Goal: Task Accomplishment & Management: Manage account settings

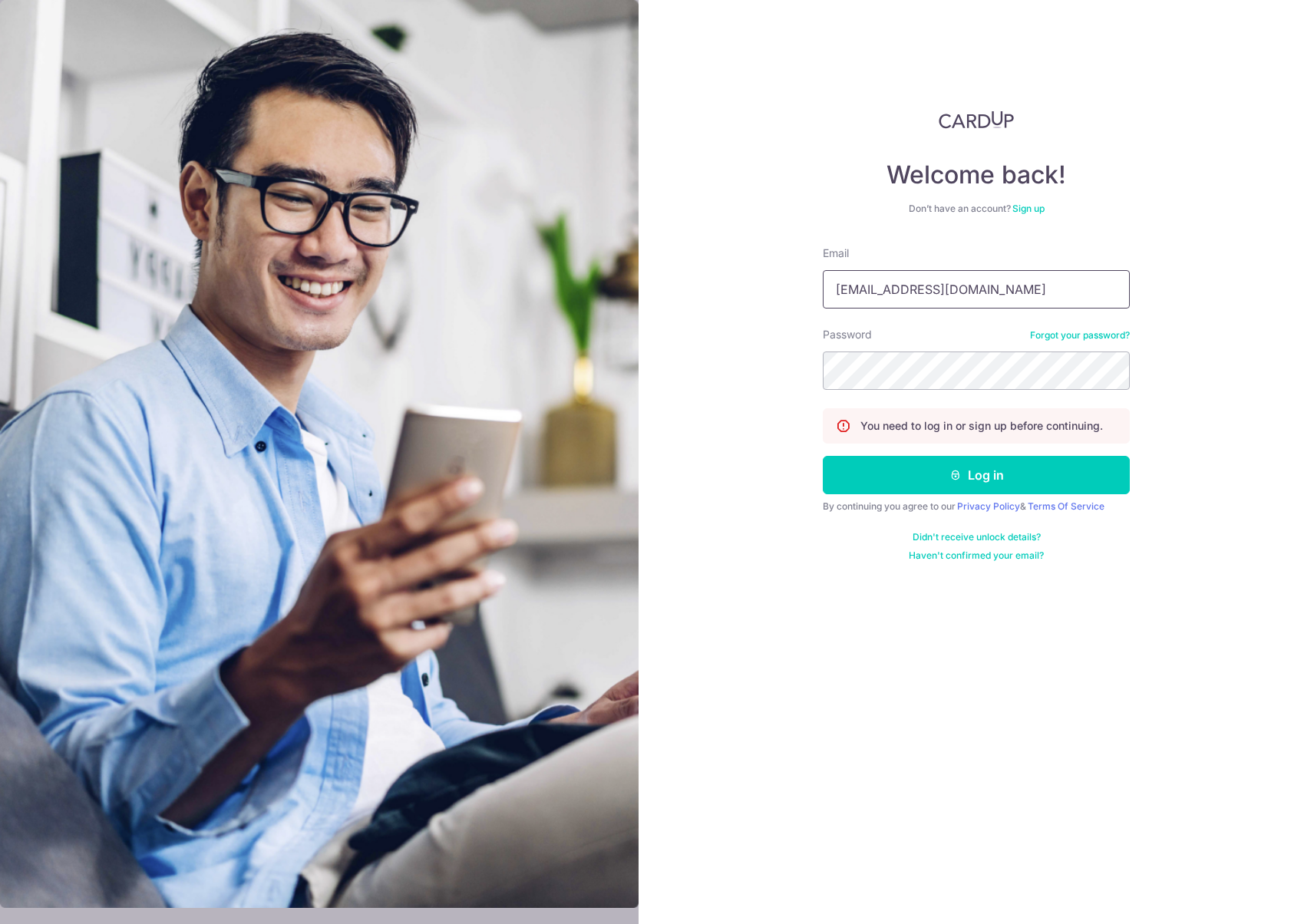
click at [1093, 293] on input "benjaminchristopherboo+4@gmail.com" at bounding box center [976, 289] width 307 height 39
type input "benjaminchristopherboo@gmail.com"
click at [915, 469] on button "Log in" at bounding box center [976, 475] width 307 height 39
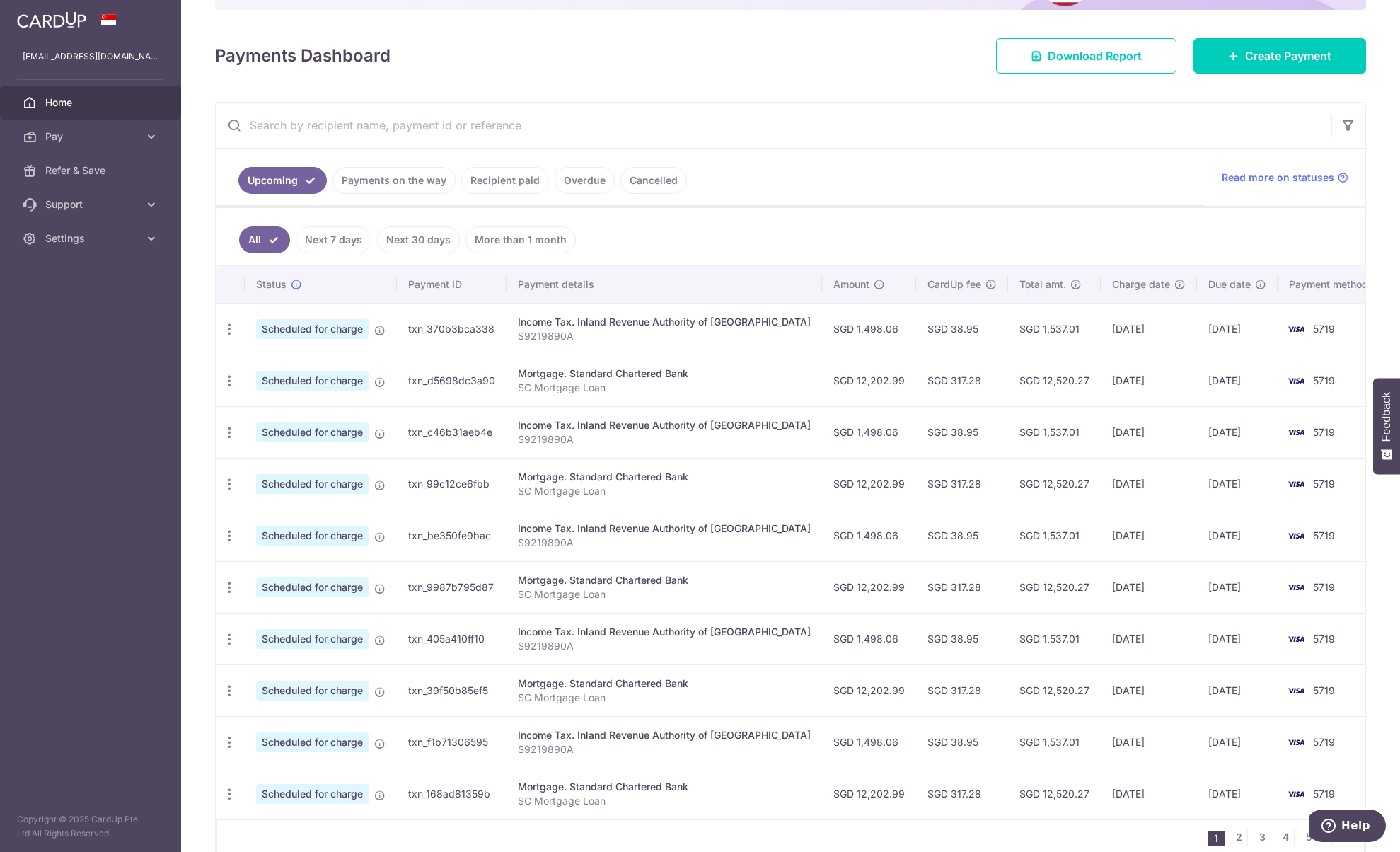
scroll to position [212, 0]
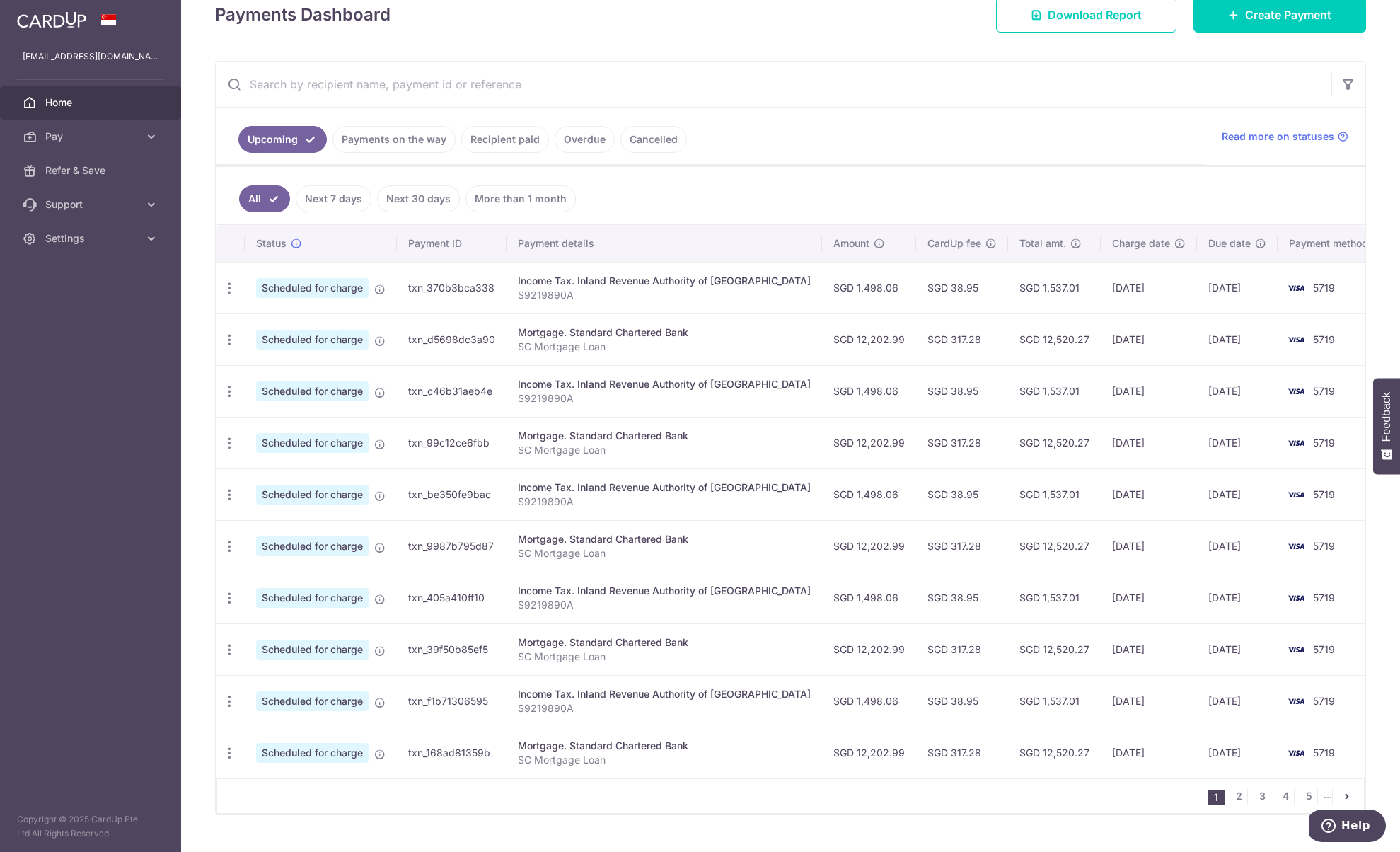
click at [427, 138] on link "Payments on the way" at bounding box center [394, 139] width 123 height 27
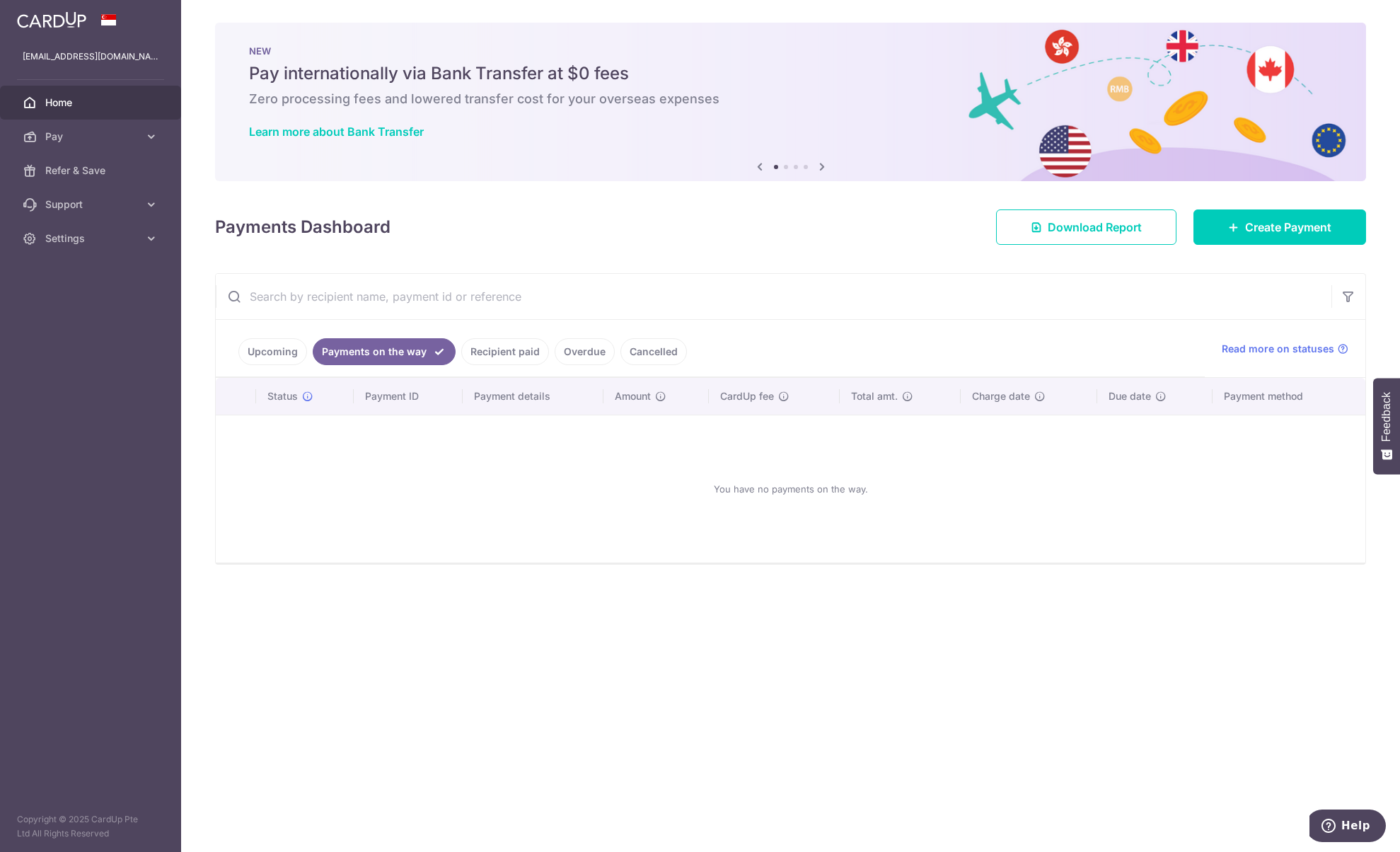
click at [504, 350] on link "Recipient paid" at bounding box center [505, 351] width 88 height 27
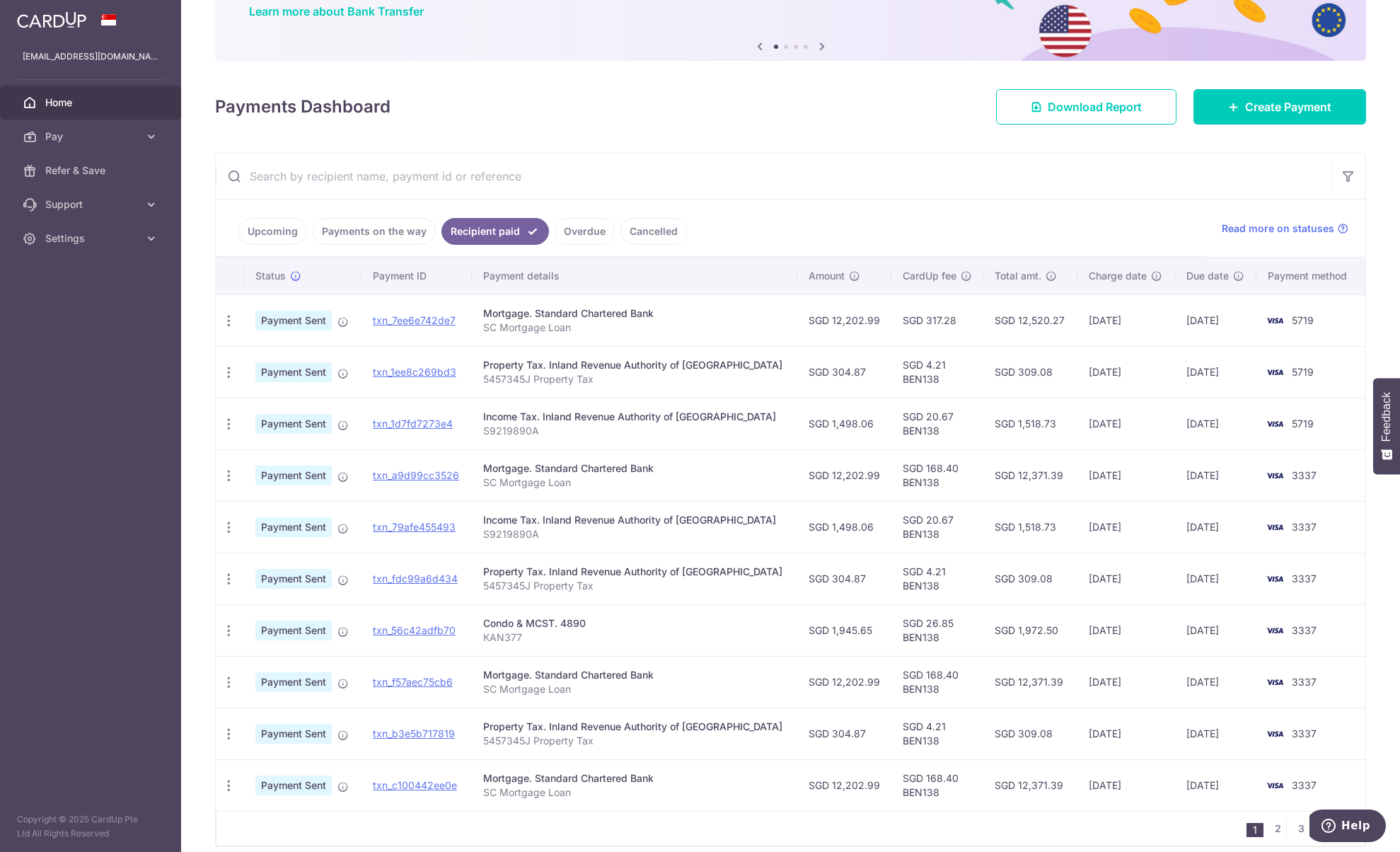
scroll to position [141, 0]
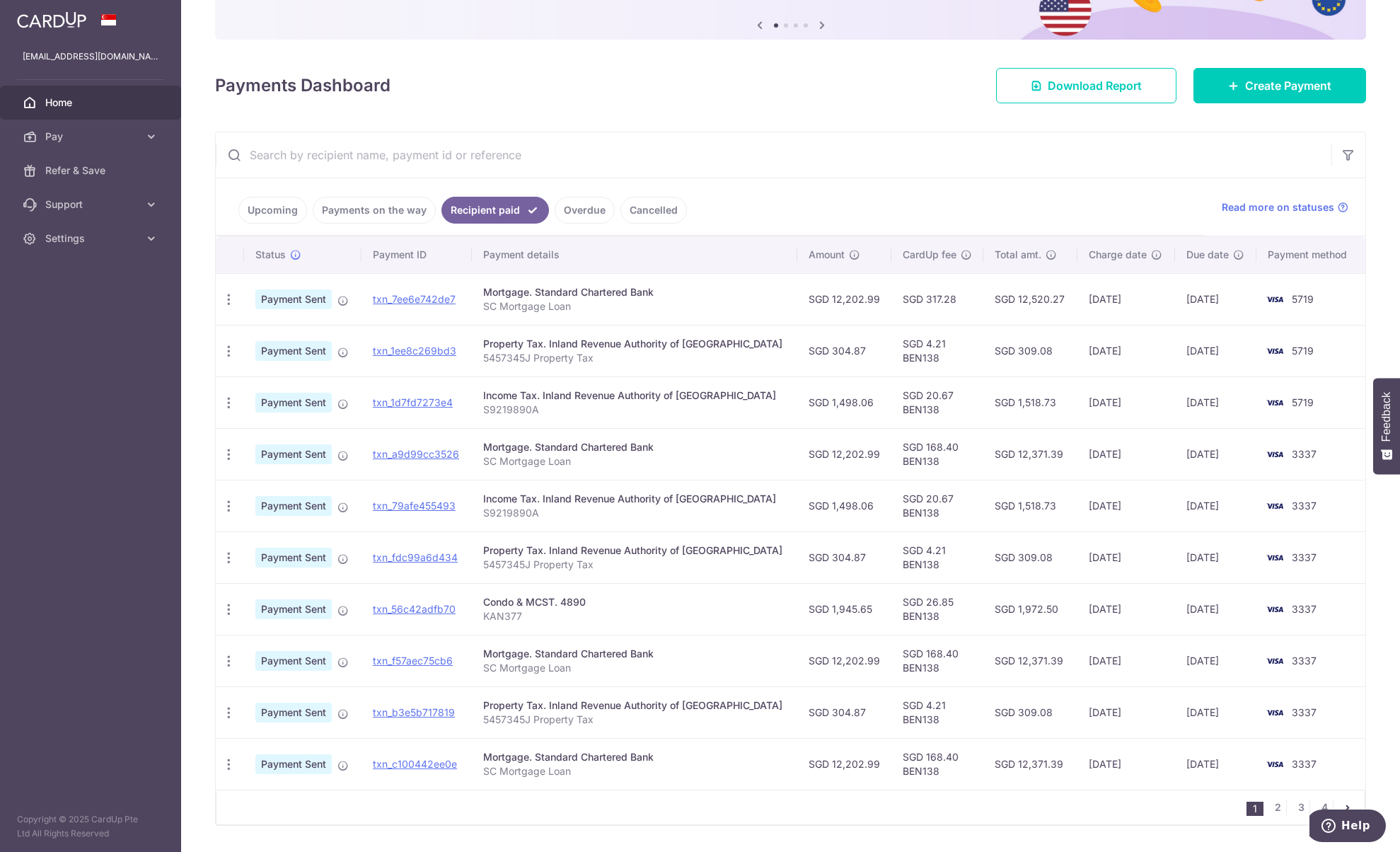
click at [289, 214] on link "Upcoming" at bounding box center [272, 210] width 69 height 27
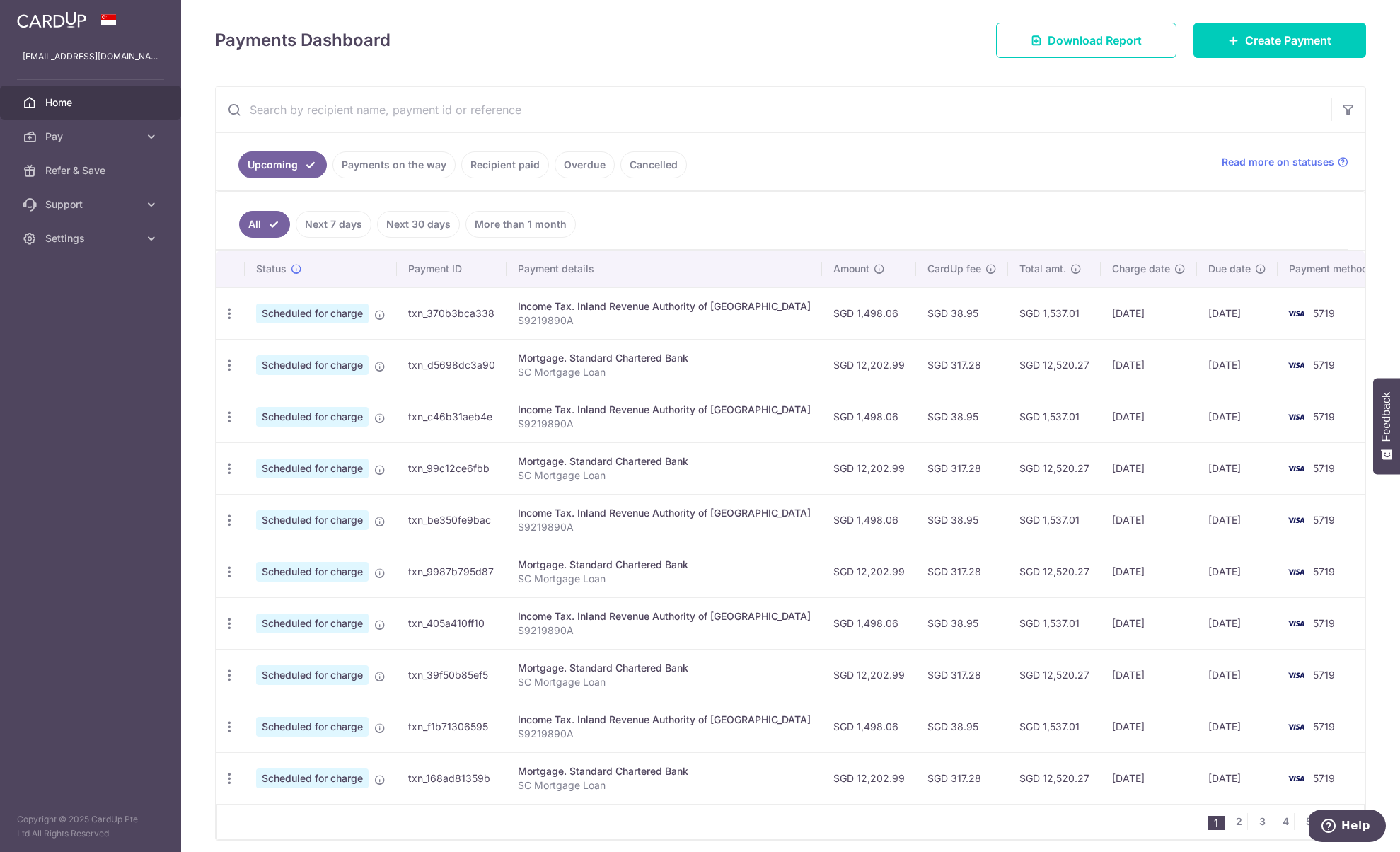
scroll to position [212, 0]
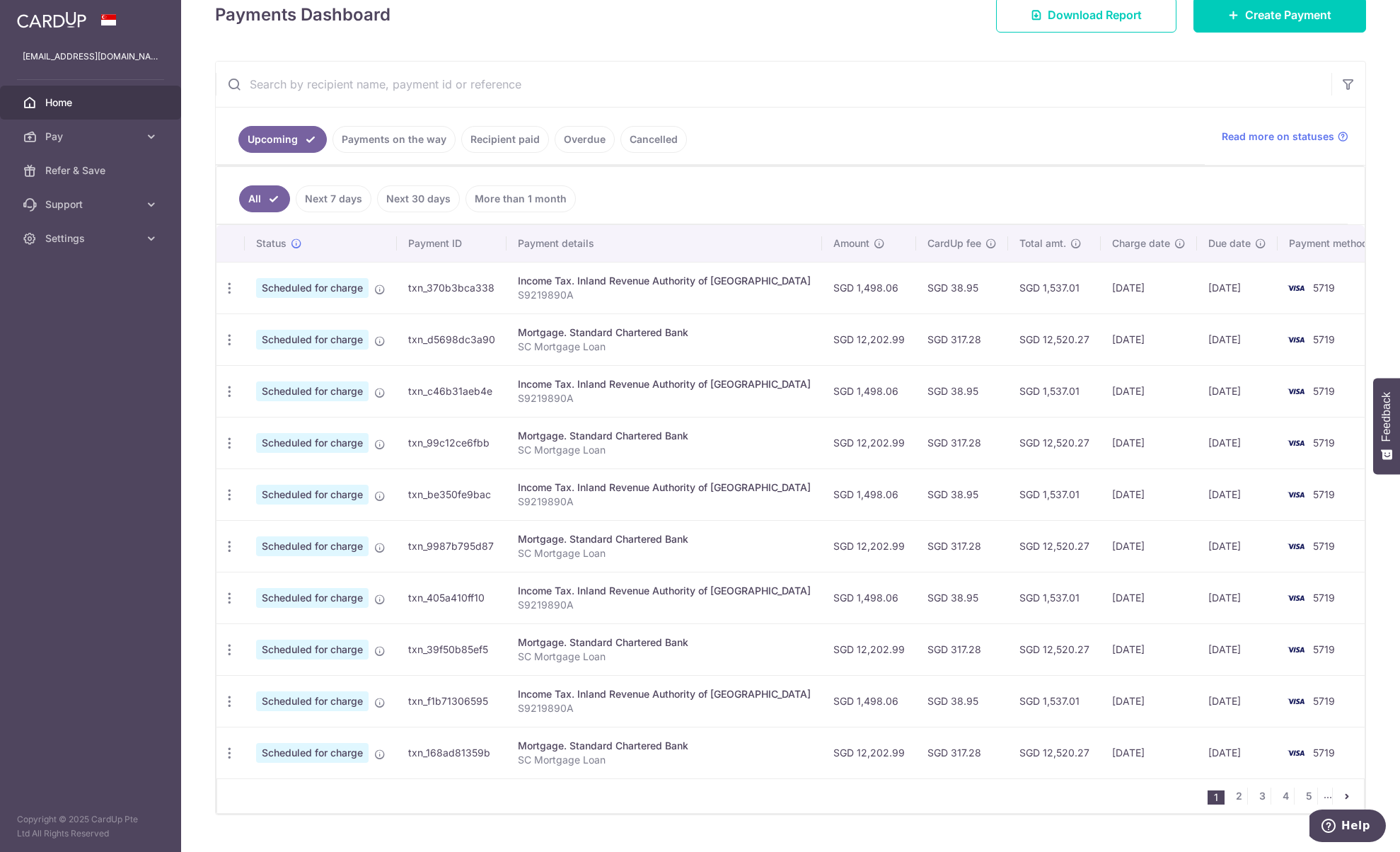
click at [525, 136] on link "Recipient paid" at bounding box center [505, 139] width 88 height 27
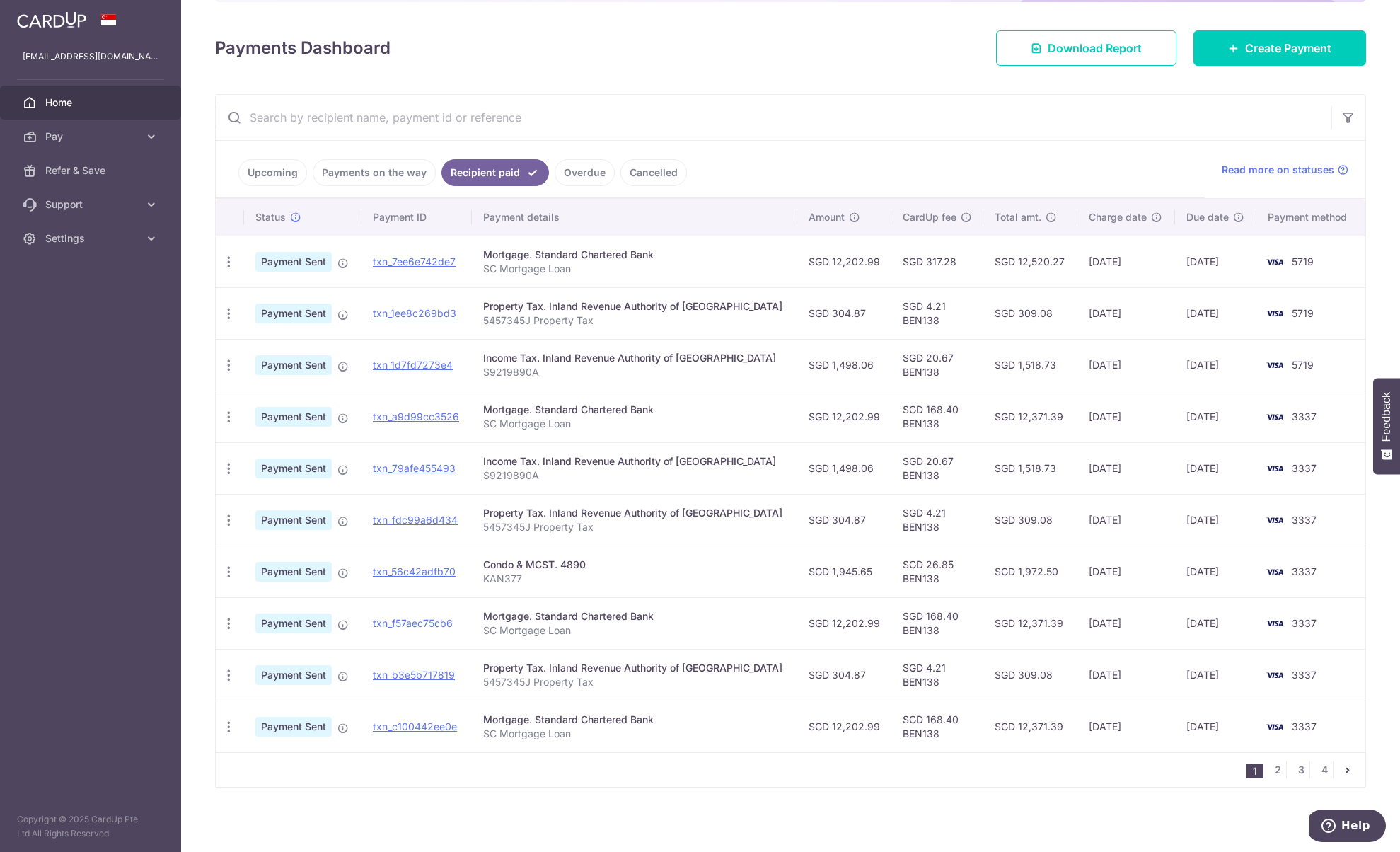
scroll to position [182, 0]
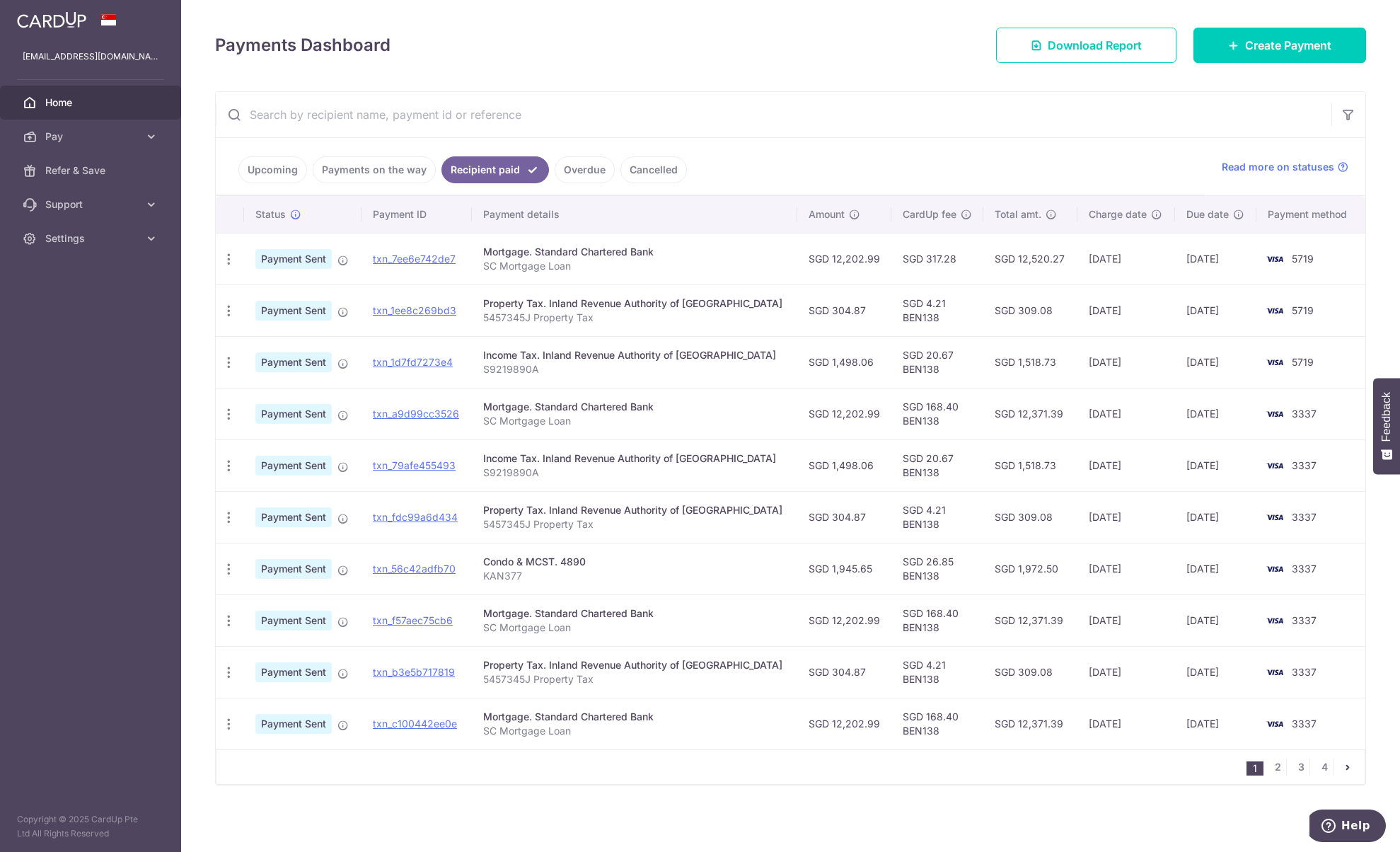
click at [271, 162] on link "Upcoming" at bounding box center [272, 170] width 69 height 27
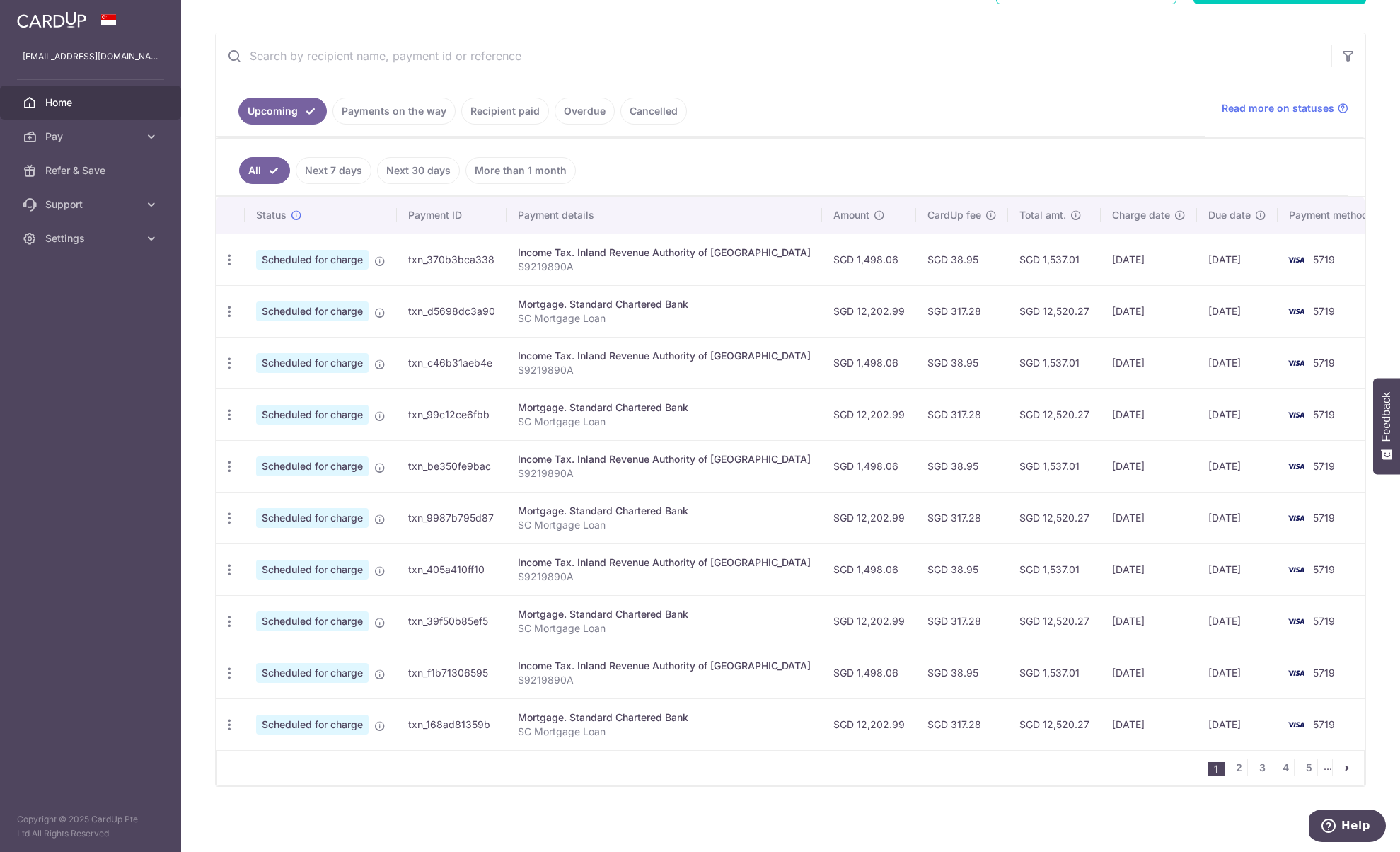
scroll to position [242, 0]
click at [240, 255] on div "Update payment Cancel payment" at bounding box center [229, 258] width 26 height 26
click at [231, 260] on icon "button" at bounding box center [229, 258] width 15 height 15
click at [246, 333] on link "Cancel payment" at bounding box center [291, 332] width 147 height 36
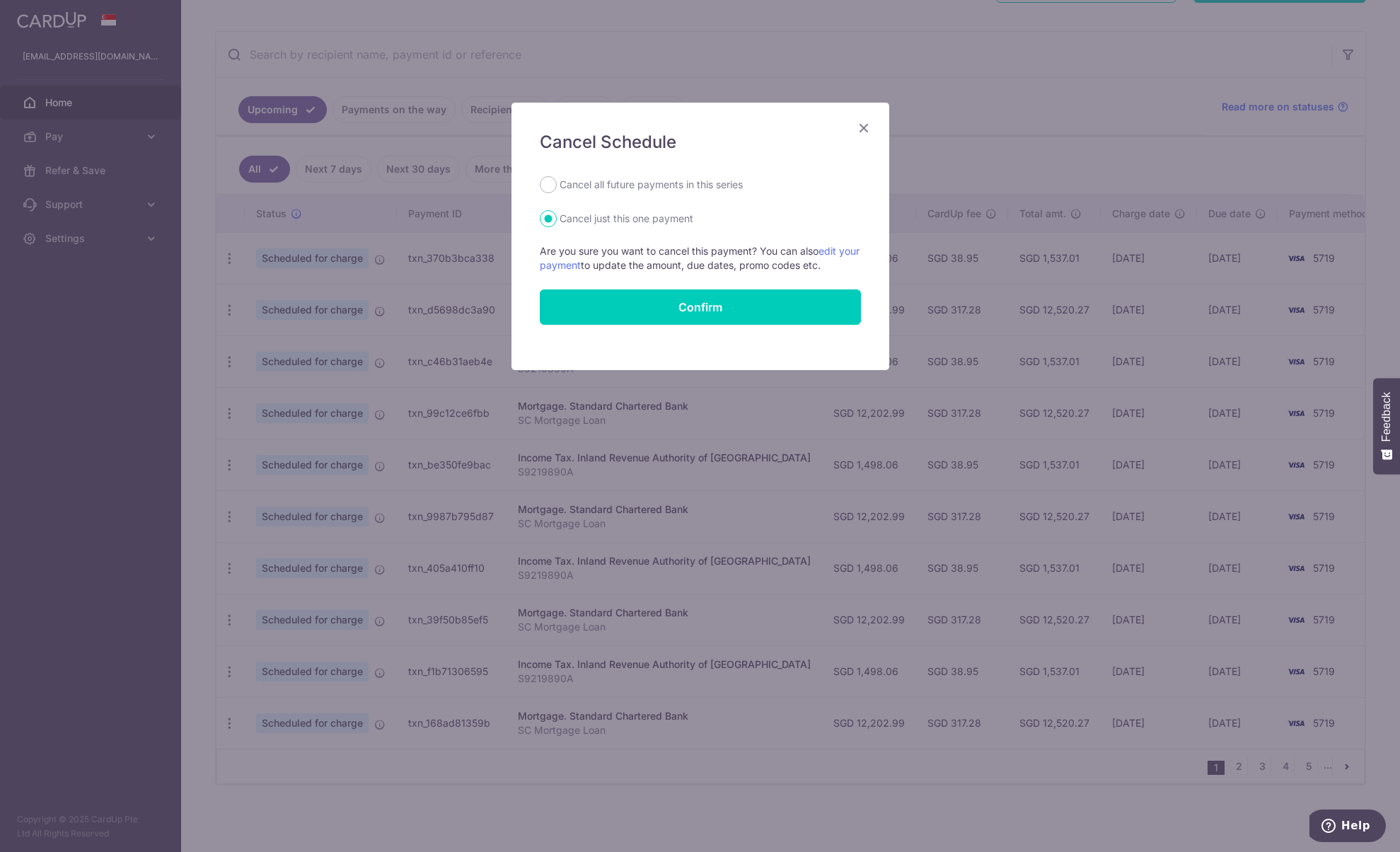
click at [585, 184] on label "Cancel all future payments in this series" at bounding box center [651, 184] width 183 height 17
click at [557, 184] on input "Cancel all future payments in this series" at bounding box center [548, 184] width 17 height 17
radio input "true"
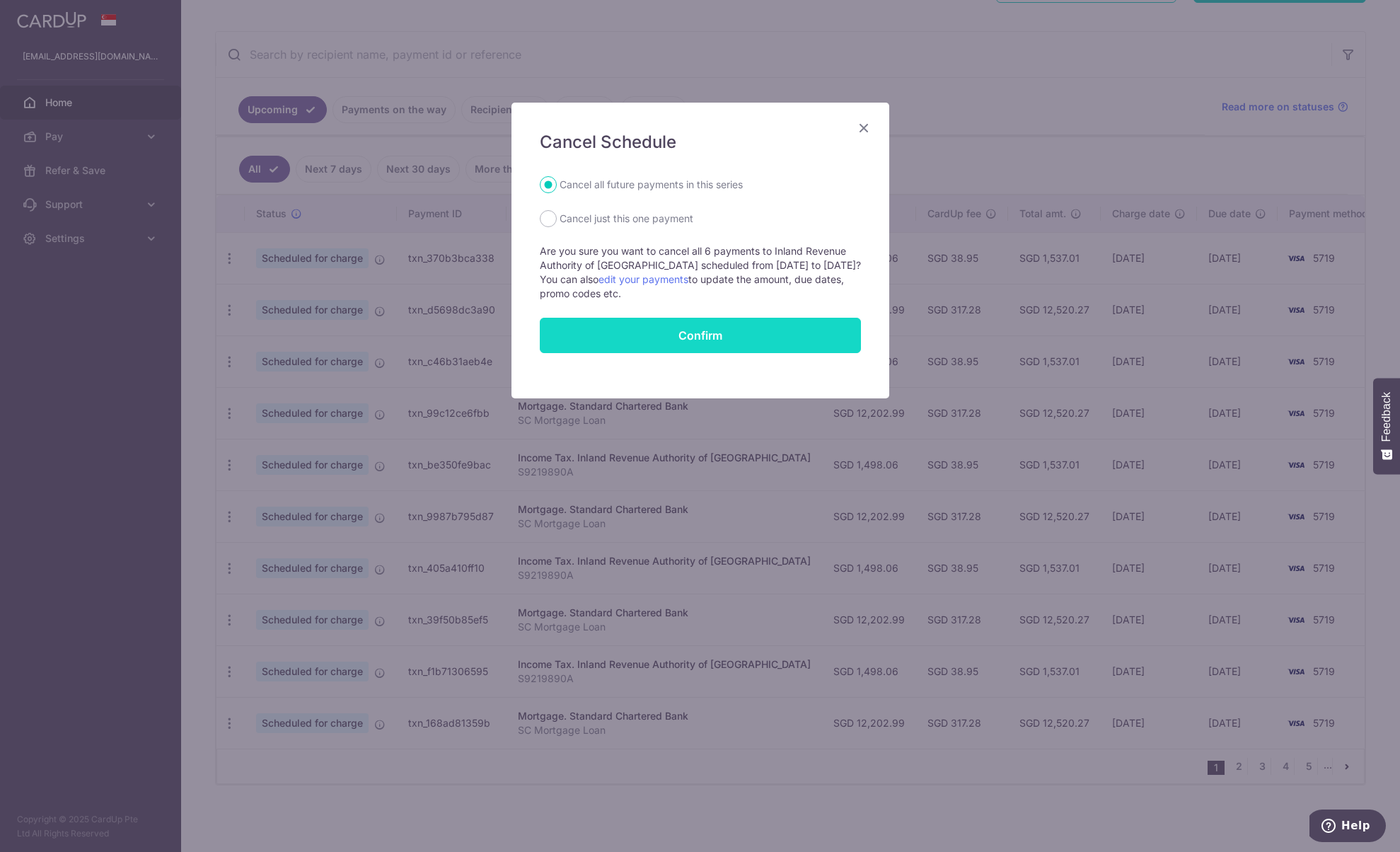
click at [724, 338] on button "Confirm" at bounding box center [701, 335] width 321 height 36
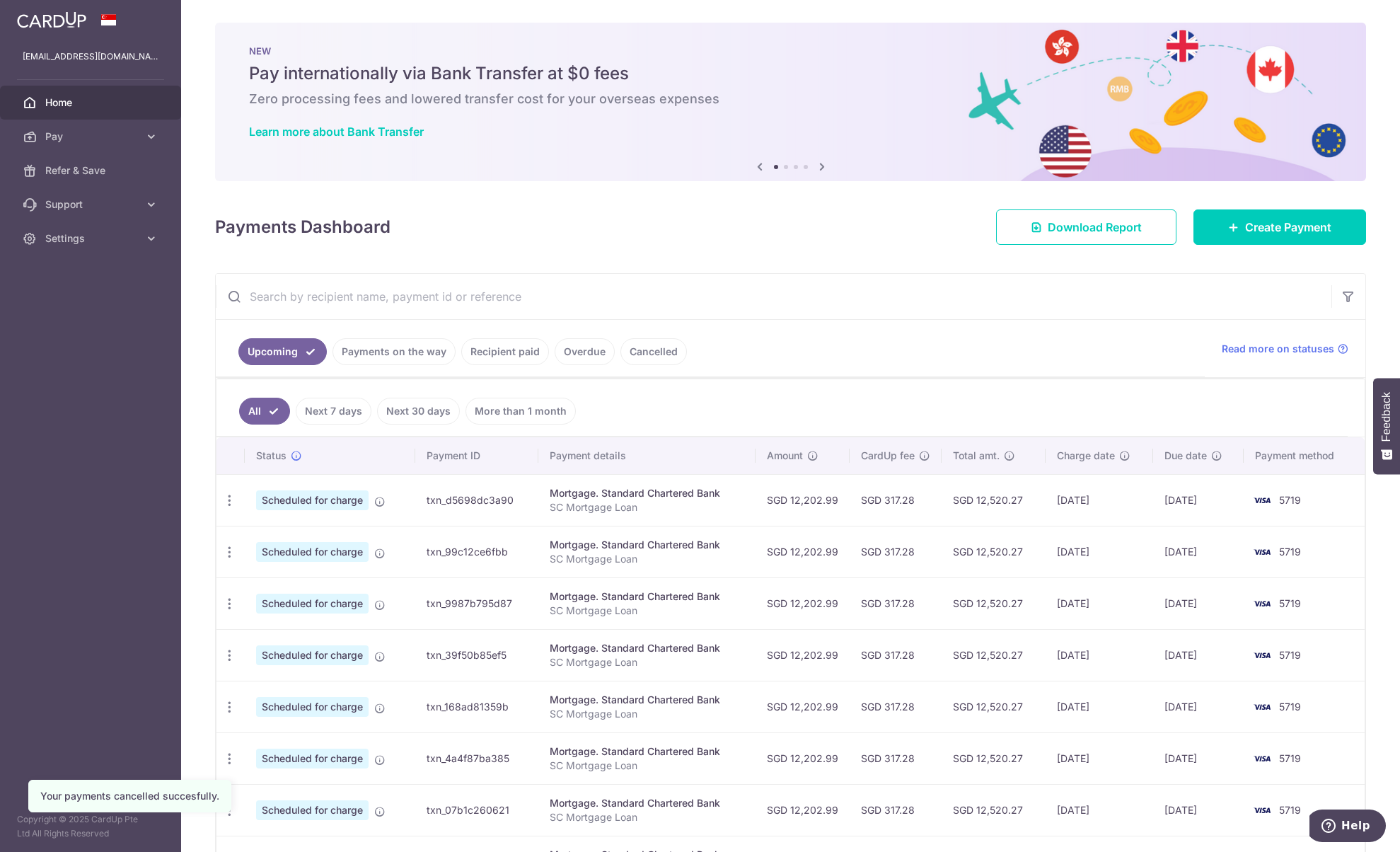
click at [232, 515] on td "Update payment Cancel payment" at bounding box center [230, 500] width 28 height 52
click at [232, 511] on div "Update payment Cancel payment" at bounding box center [229, 501] width 26 height 26
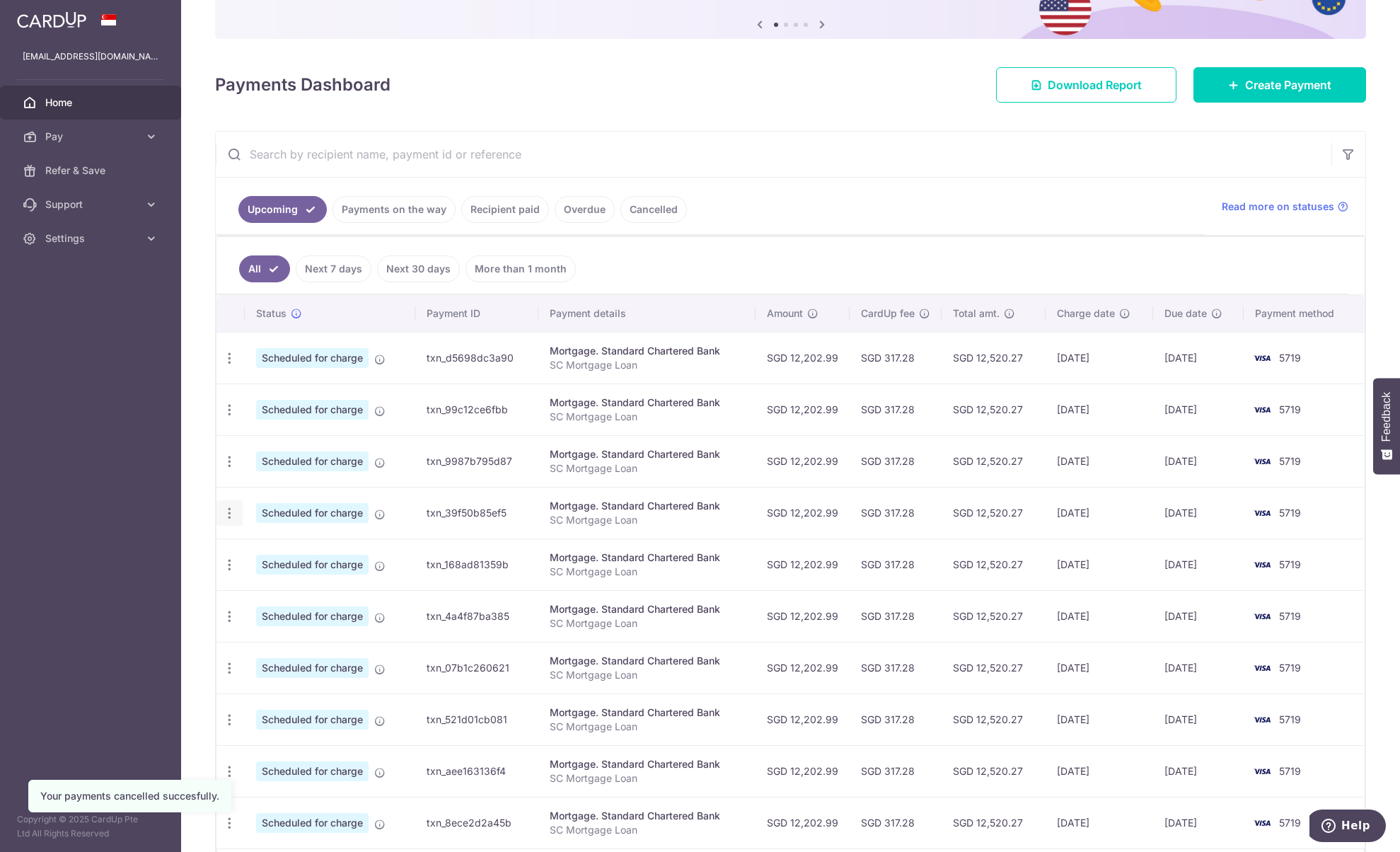
scroll to position [212, 0]
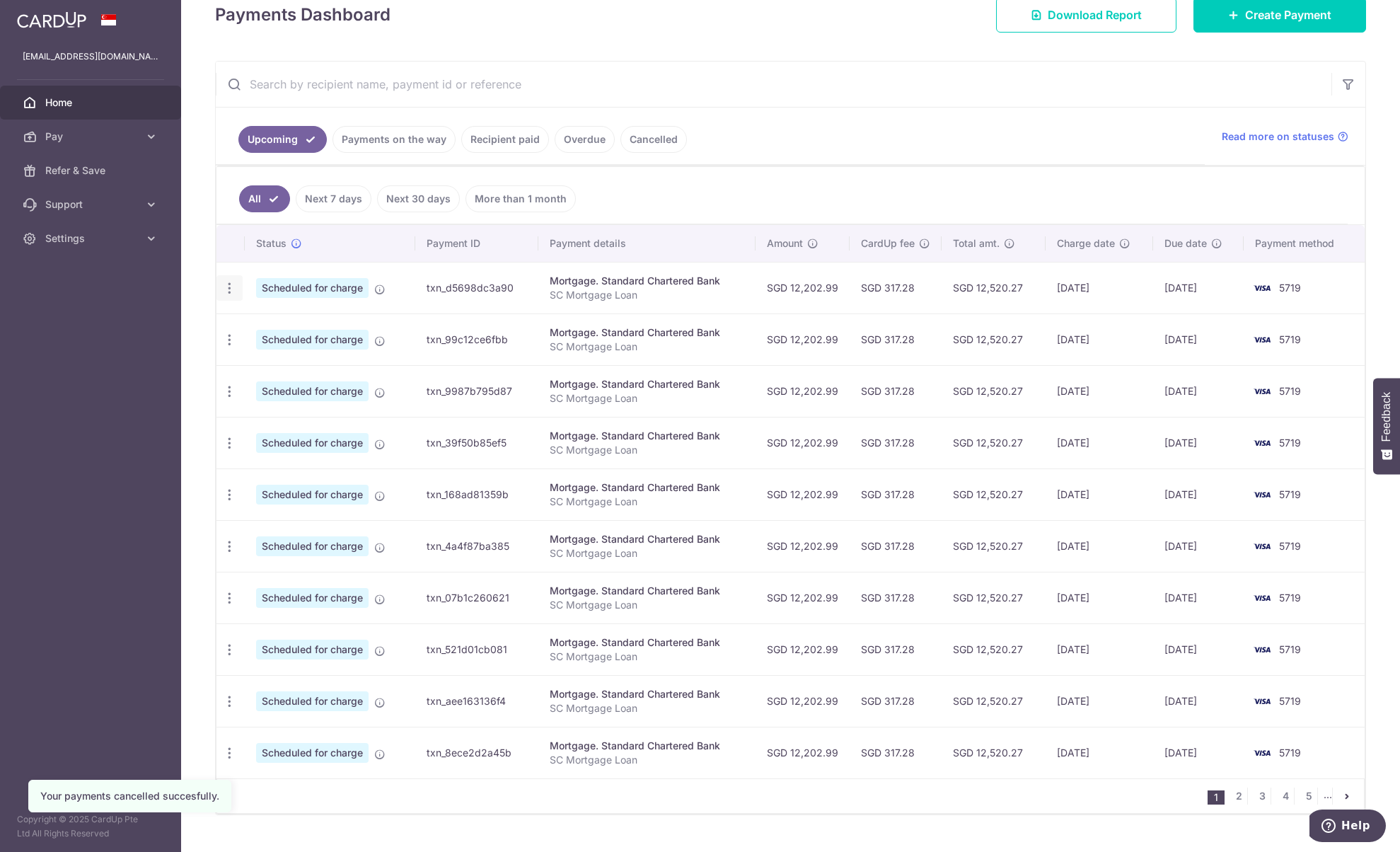
click at [226, 281] on icon "button" at bounding box center [229, 288] width 15 height 15
click at [251, 363] on link "Cancel payment" at bounding box center [291, 362] width 147 height 36
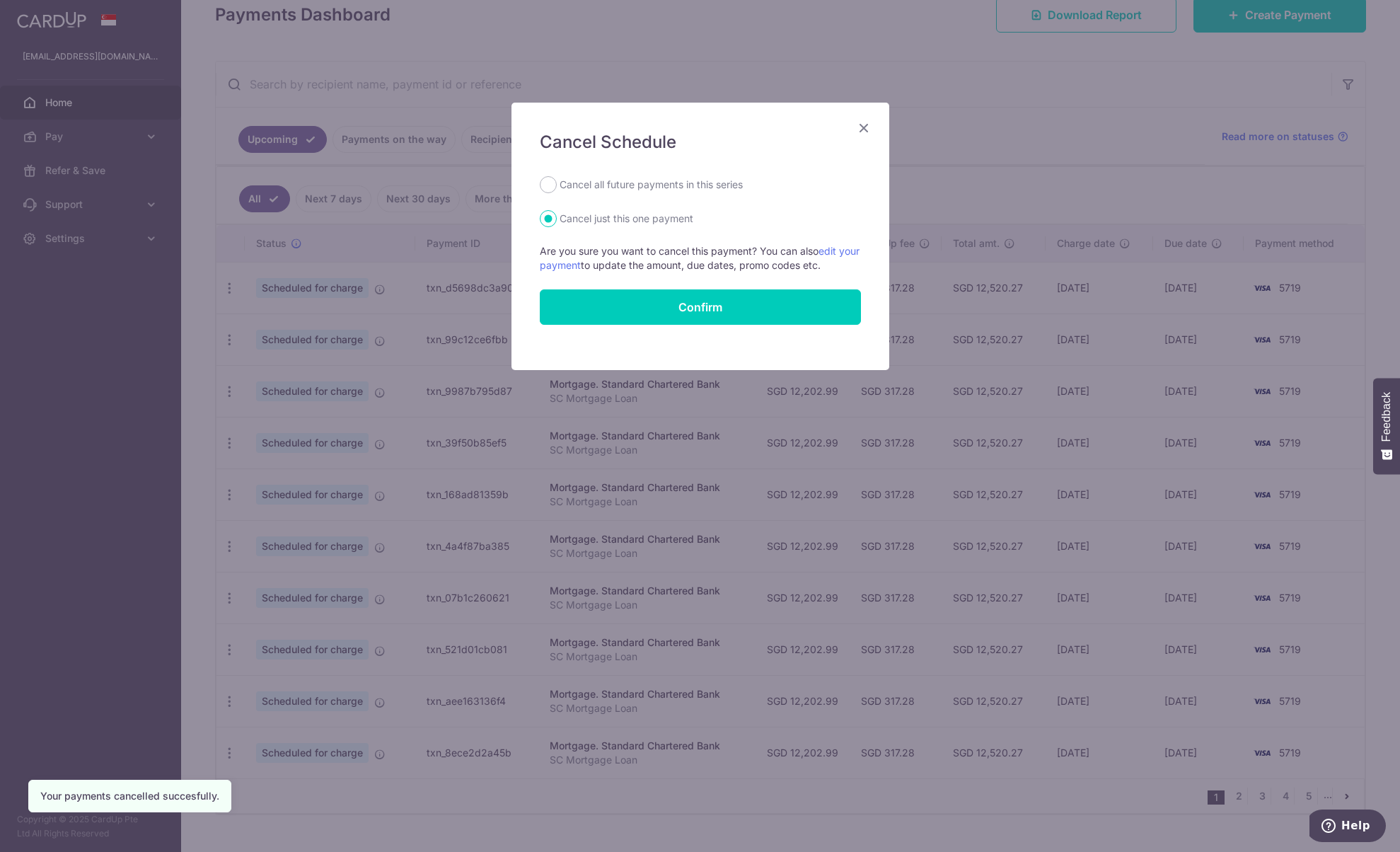
click at [588, 196] on form "Cancel all future payments in this series Cancel just this one payment Are you …" at bounding box center [701, 250] width 321 height 149
click at [590, 186] on label "Cancel all future payments in this series" at bounding box center [651, 184] width 183 height 17
click at [557, 186] on input "Cancel all future payments in this series" at bounding box center [548, 184] width 17 height 17
radio input "true"
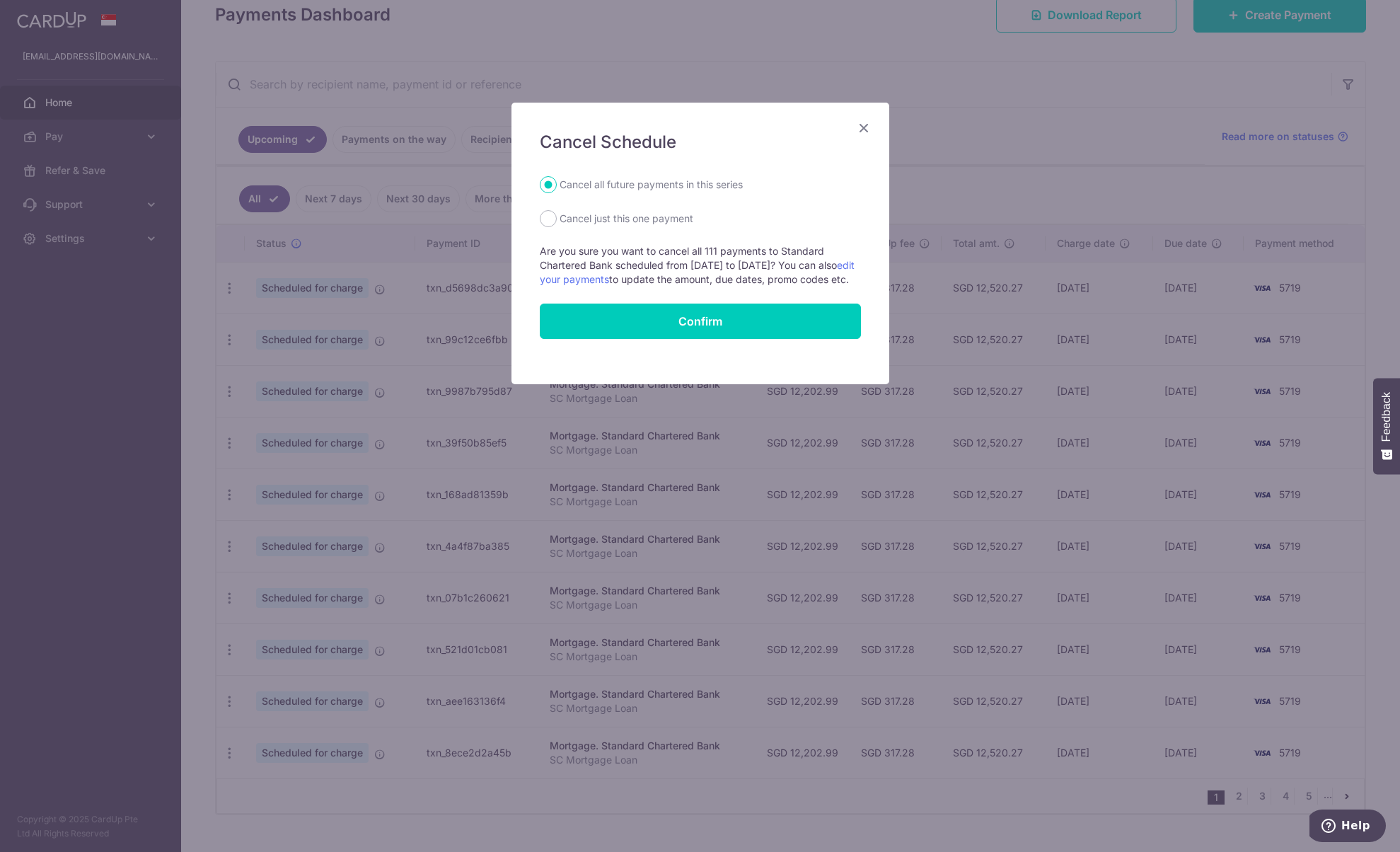
click at [861, 117] on div "Cancel Schedule Cancel all future payments in this series Cancel just this one …" at bounding box center [701, 243] width 378 height 282
click at [867, 117] on div "Cancel Schedule Cancel all future payments in this series Cancel just this one …" at bounding box center [701, 243] width 378 height 282
click at [625, 278] on link "edit your payments" at bounding box center [698, 272] width 315 height 26
click at [867, 130] on icon "Close" at bounding box center [863, 128] width 17 height 18
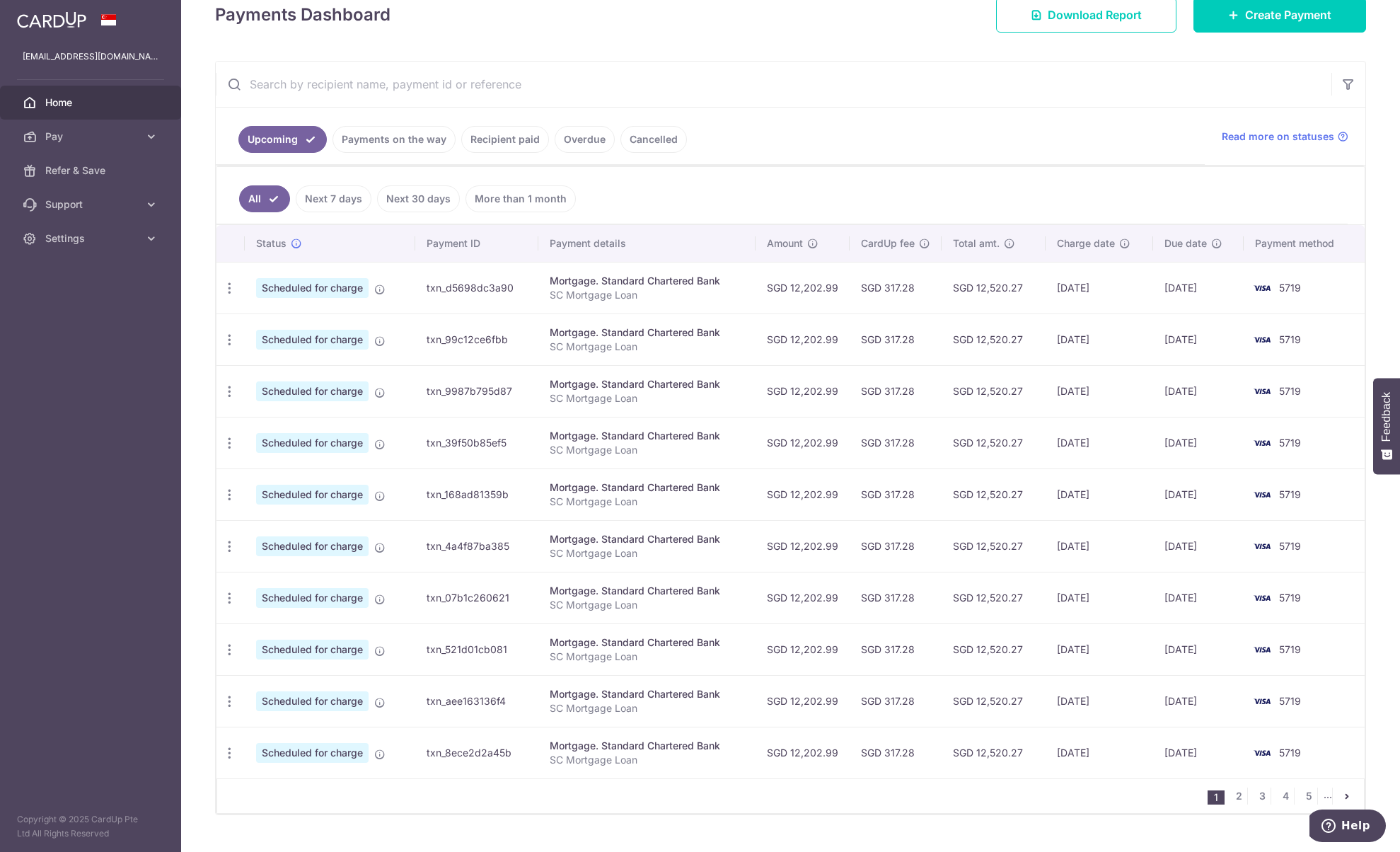
click at [641, 143] on link "Cancelled" at bounding box center [653, 139] width 66 height 27
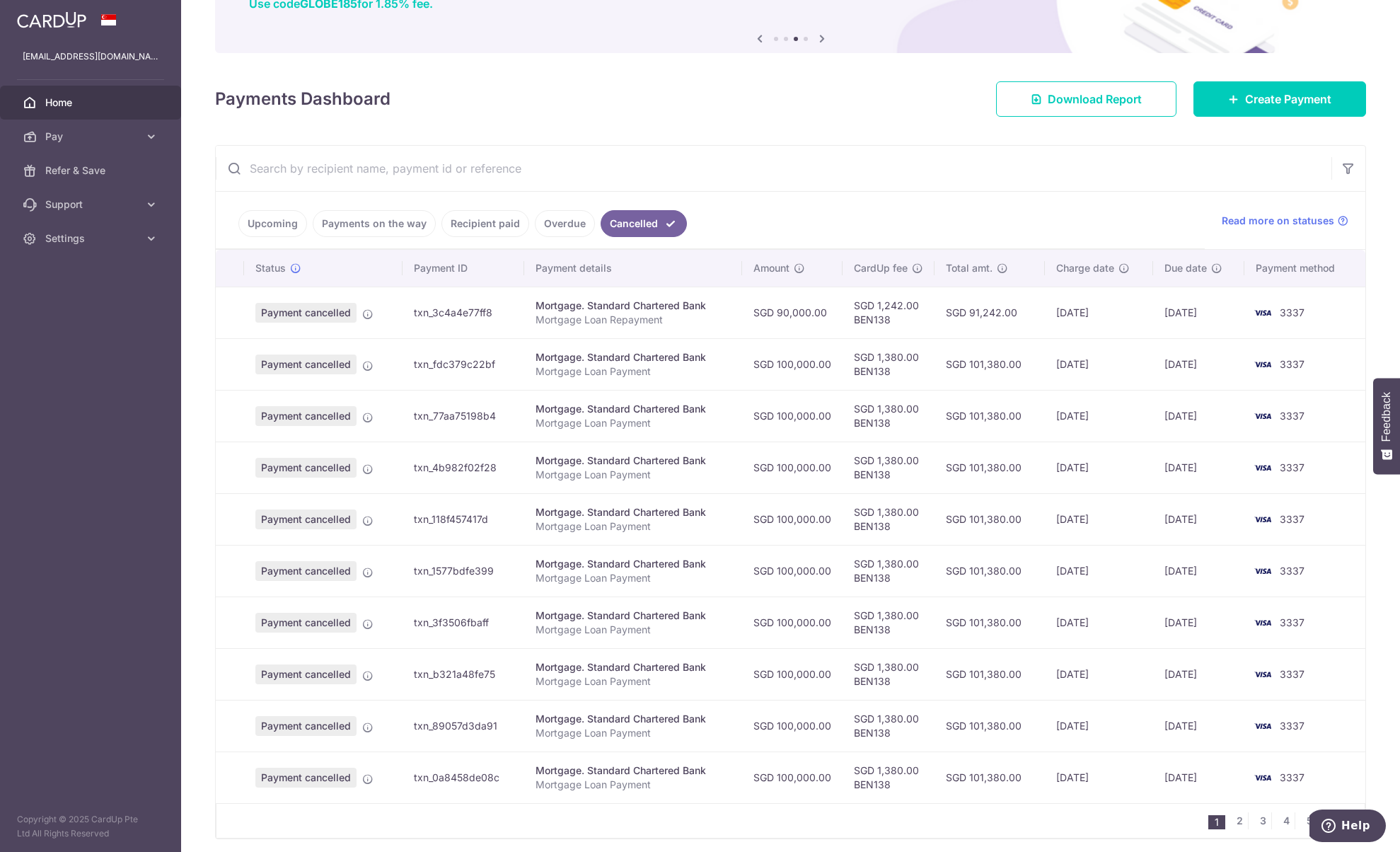
scroll to position [182, 0]
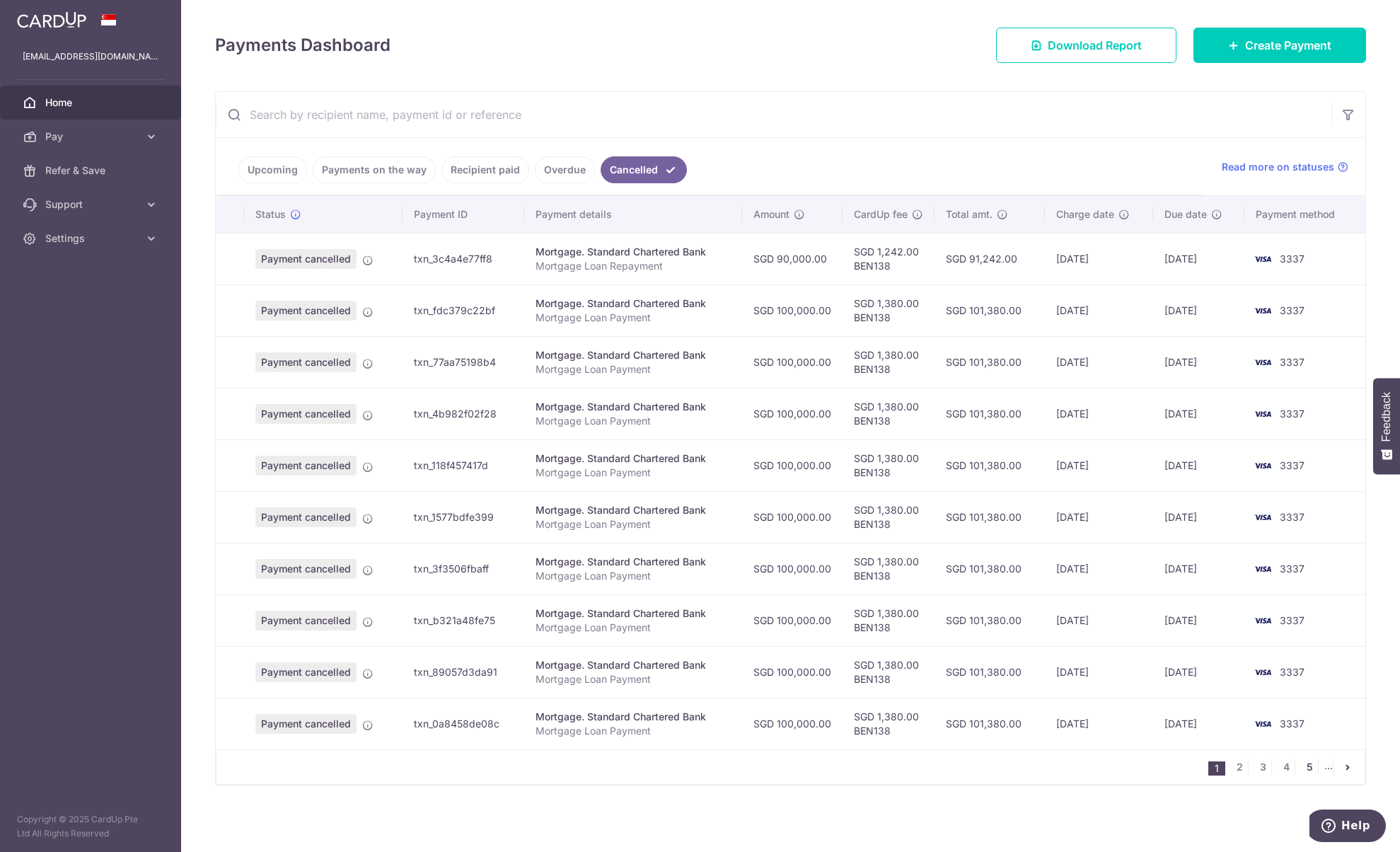
click at [1304, 766] on link "5" at bounding box center [1309, 766] width 17 height 17
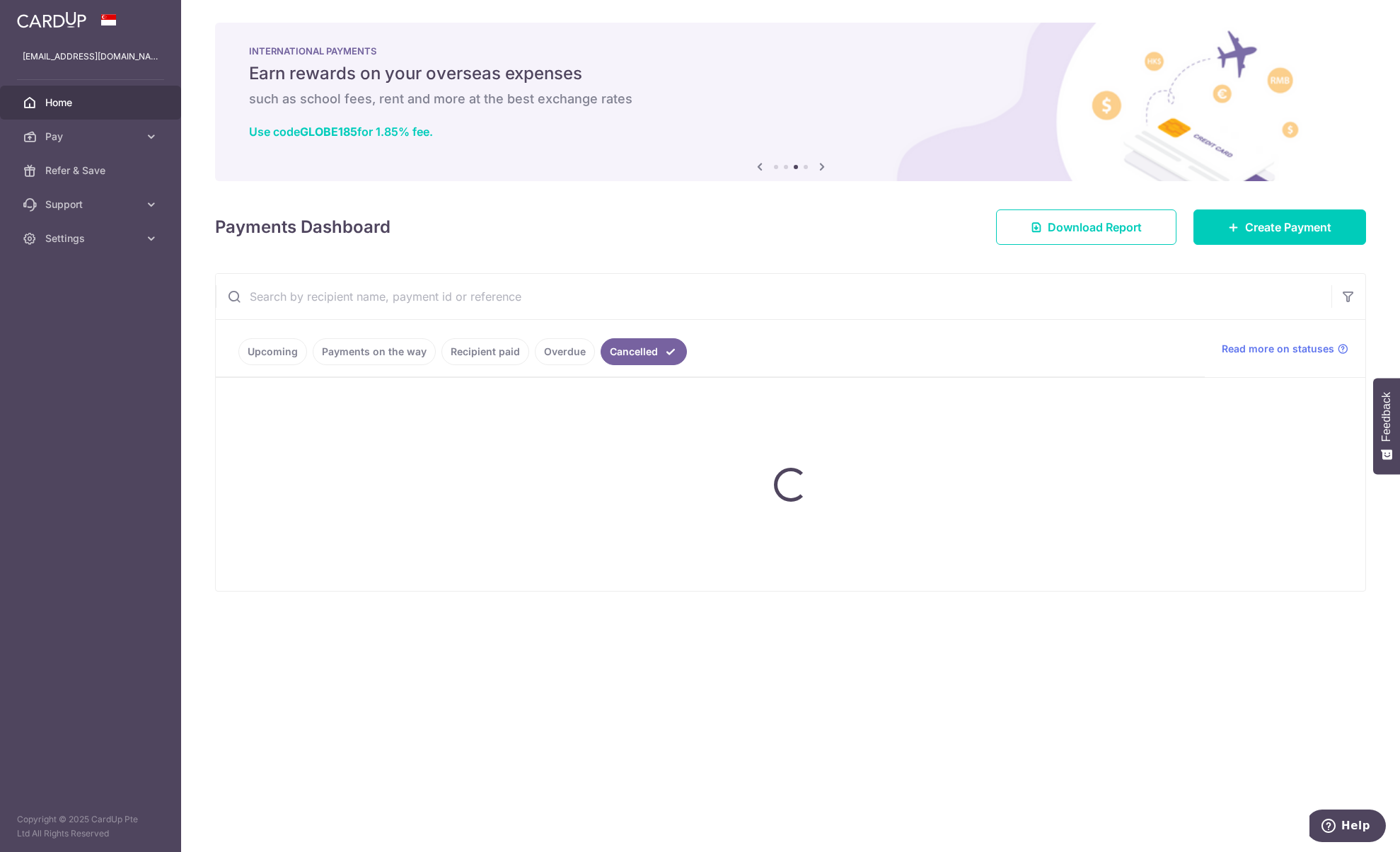
scroll to position [0, 0]
click at [270, 345] on link "Upcoming" at bounding box center [272, 351] width 69 height 27
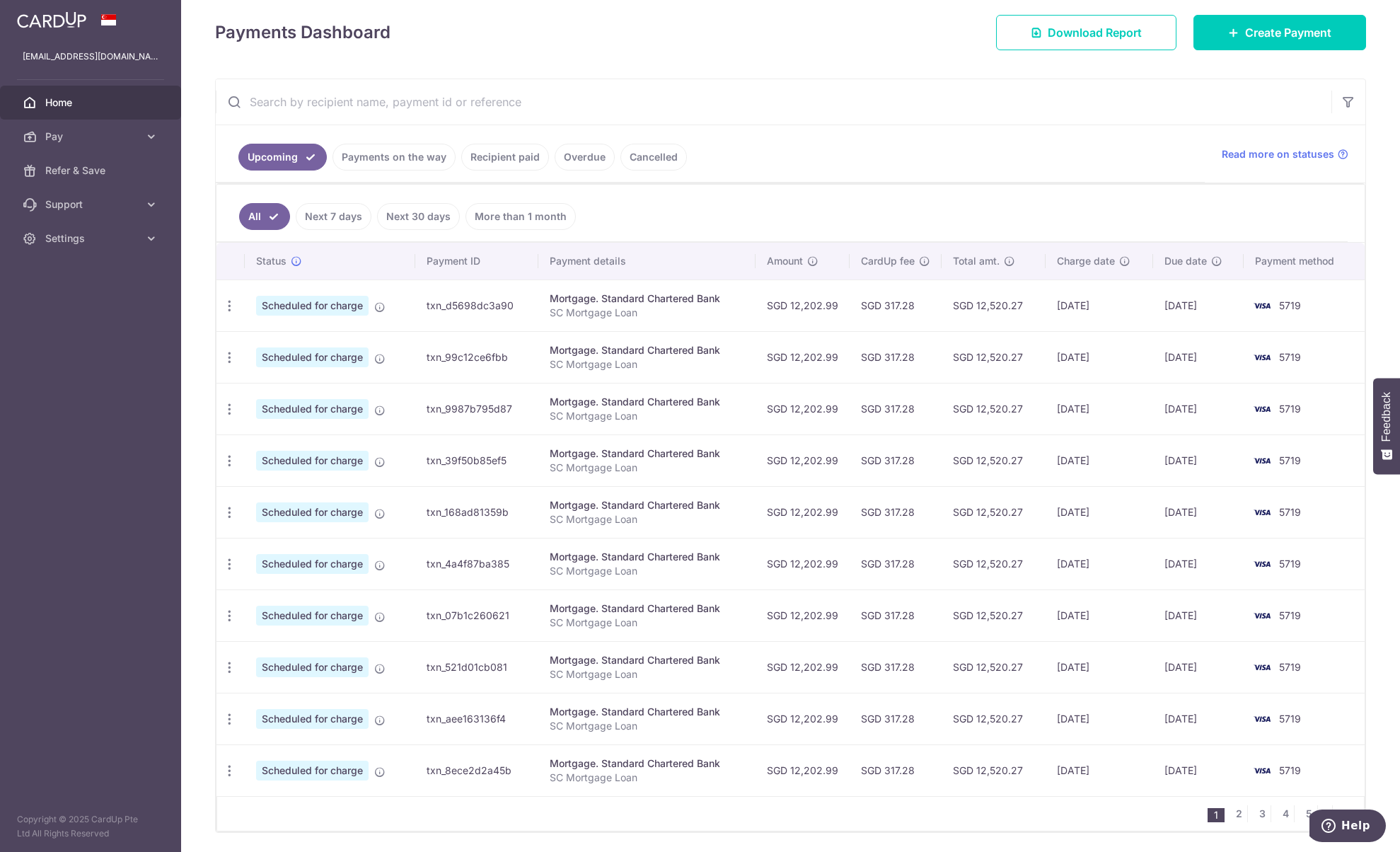
scroll to position [242, 0]
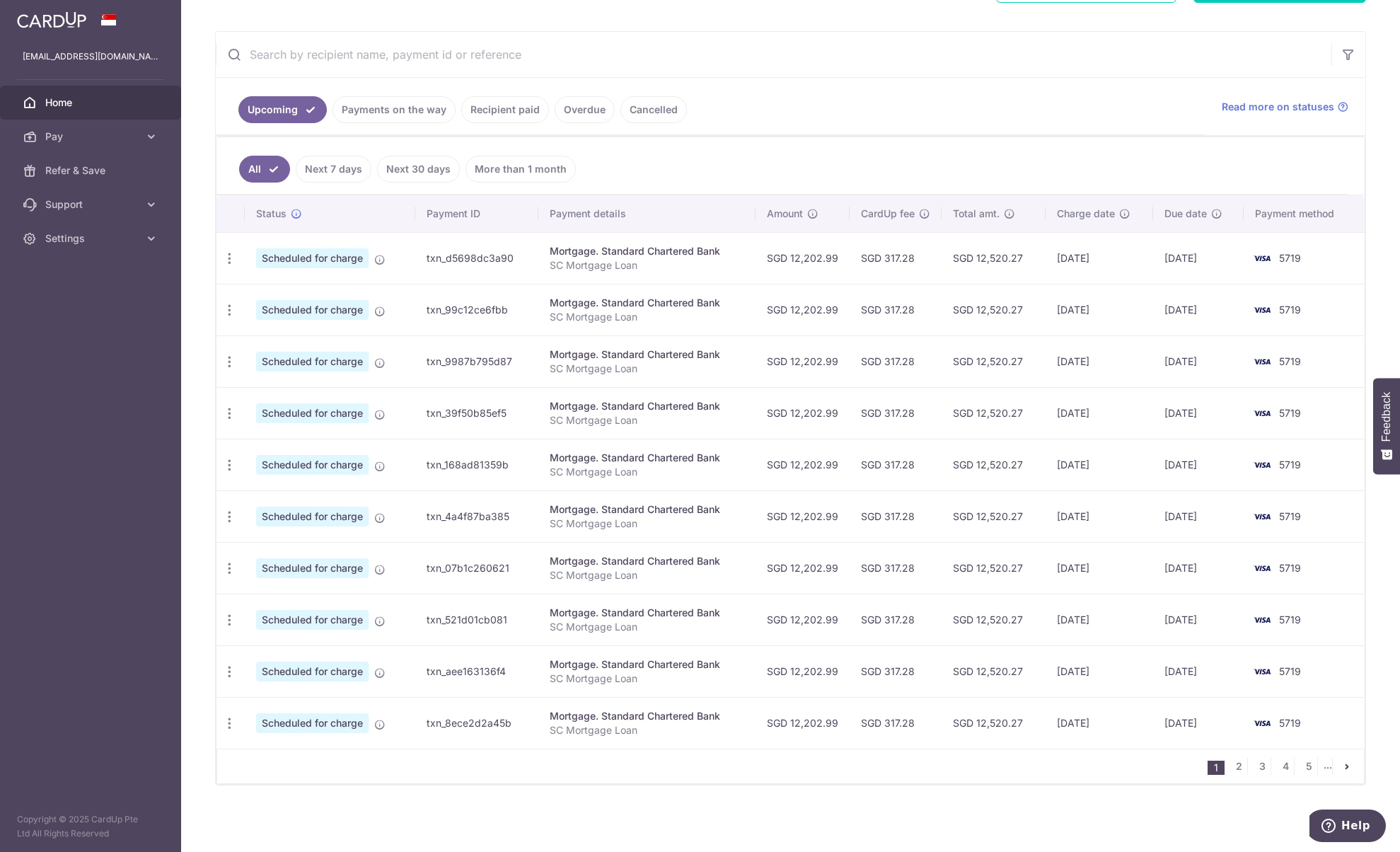
click at [1311, 766] on ul "1 2 3 4 5 ..." at bounding box center [1286, 766] width 157 height 17
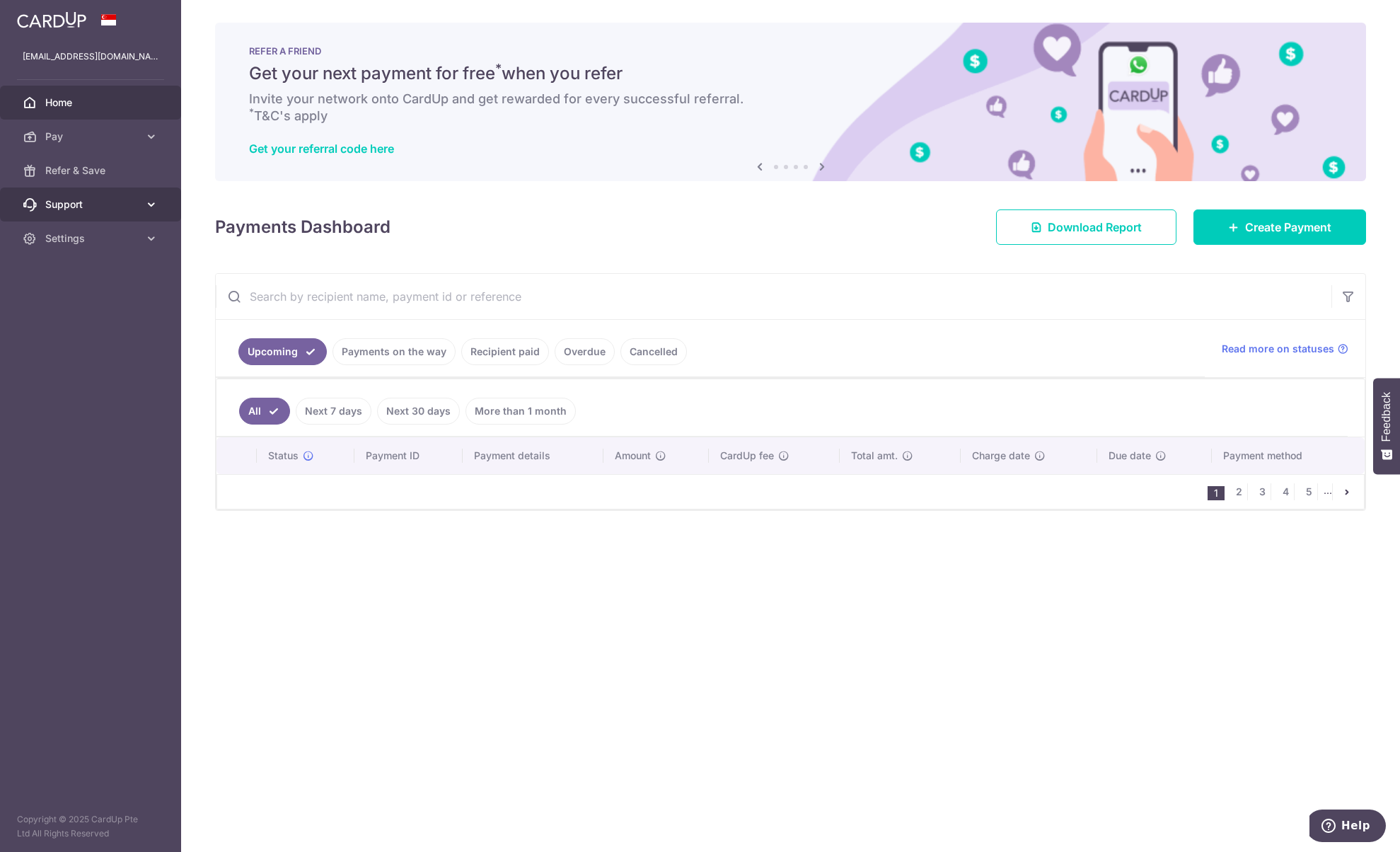
click at [134, 220] on link "Support" at bounding box center [90, 204] width 181 height 34
click at [76, 338] on link "Settings" at bounding box center [90, 324] width 181 height 34
click at [66, 397] on span "Logout" at bounding box center [92, 392] width 94 height 15
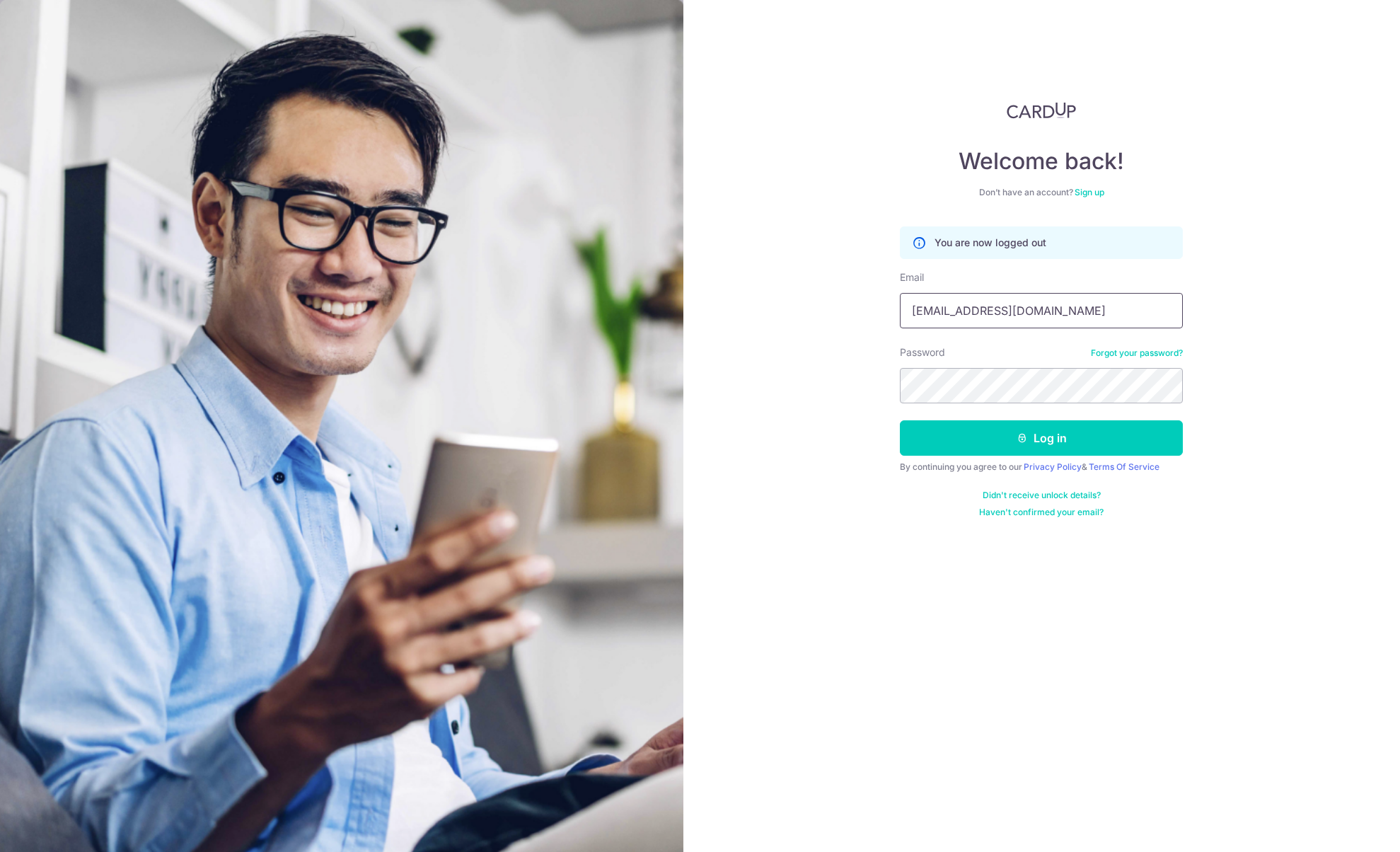
click at [1057, 314] on input "[EMAIL_ADDRESS][DOMAIN_NAME]" at bounding box center [1042, 311] width 283 height 36
type input "[EMAIL_ADDRESS][DOMAIN_NAME]"
click at [1052, 439] on button "Log in" at bounding box center [1042, 438] width 283 height 36
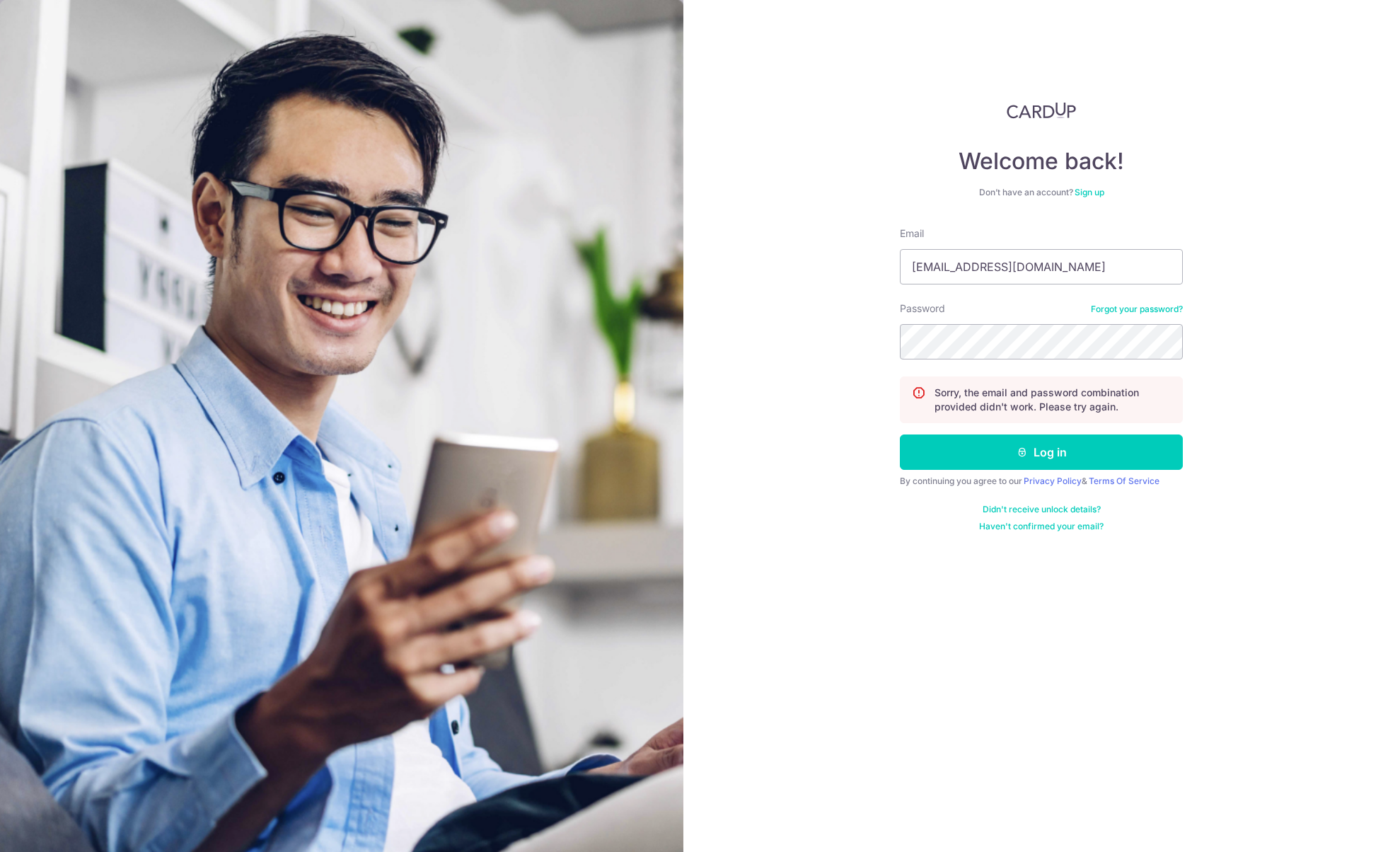
click at [900, 284] on div at bounding box center [900, 284] width 0 height 0
click at [756, 357] on div "Welcome back! Don’t have an account? Sign up Email [EMAIL_ADDRESS][DOMAIN_NAME]…" at bounding box center [1042, 426] width 717 height 852
click at [1052, 268] on input "[EMAIL_ADDRESS][DOMAIN_NAME]" at bounding box center [1042, 267] width 283 height 36
type input "[EMAIL_ADDRESS][DOMAIN_NAME]"
click at [1035, 448] on button "Log in" at bounding box center [1042, 452] width 283 height 36
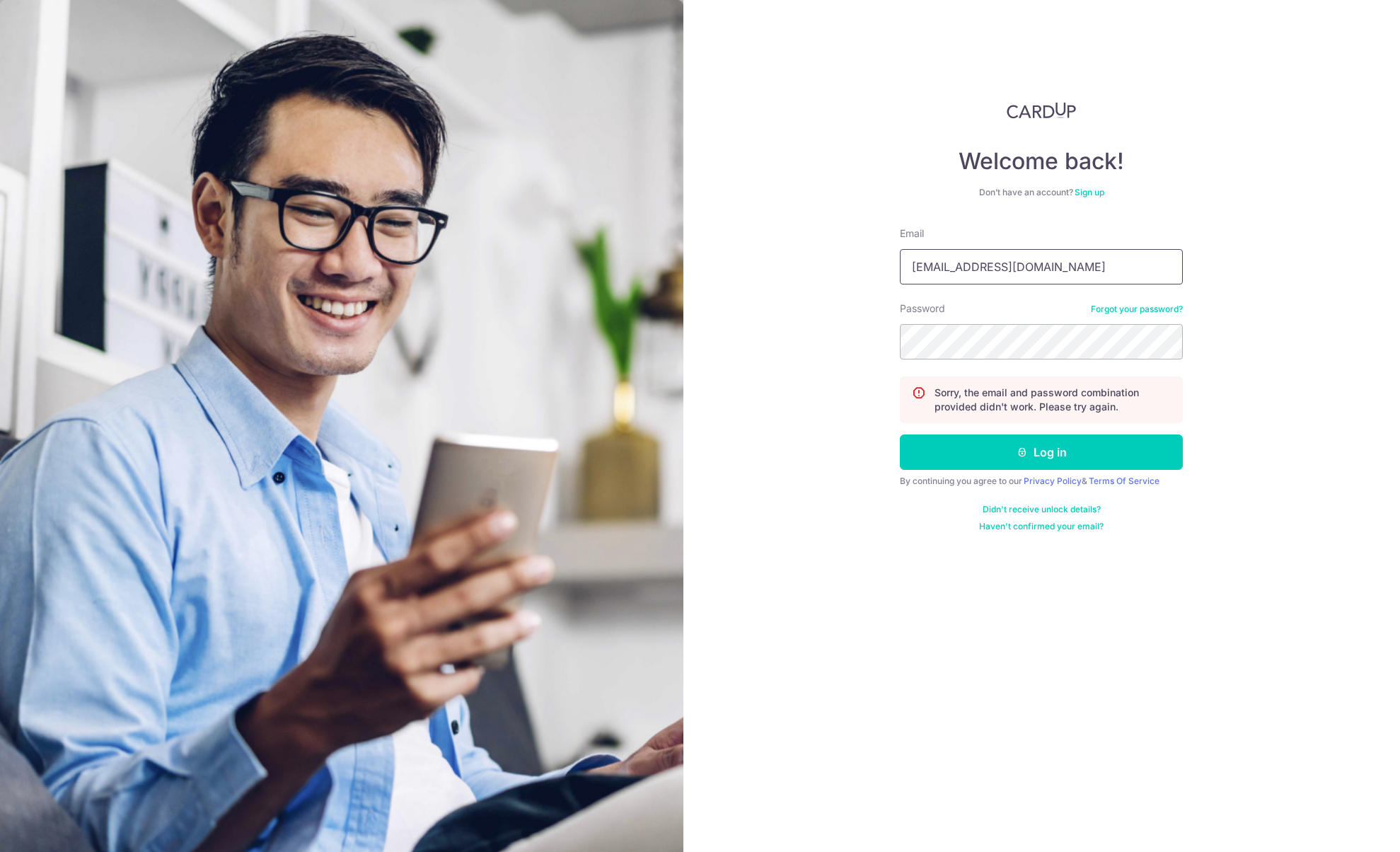
click at [1042, 265] on input "[EMAIL_ADDRESS][DOMAIN_NAME]" at bounding box center [1042, 267] width 283 height 36
click at [1053, 265] on input "[EMAIL_ADDRESS][DOMAIN_NAME]" at bounding box center [1042, 267] width 283 height 36
type input "[EMAIL_ADDRESS][DOMAIN_NAME]"
click at [1041, 452] on button "Log in" at bounding box center [1042, 452] width 283 height 36
click at [1054, 260] on input "[EMAIL_ADDRESS][DOMAIN_NAME]" at bounding box center [1042, 267] width 283 height 36
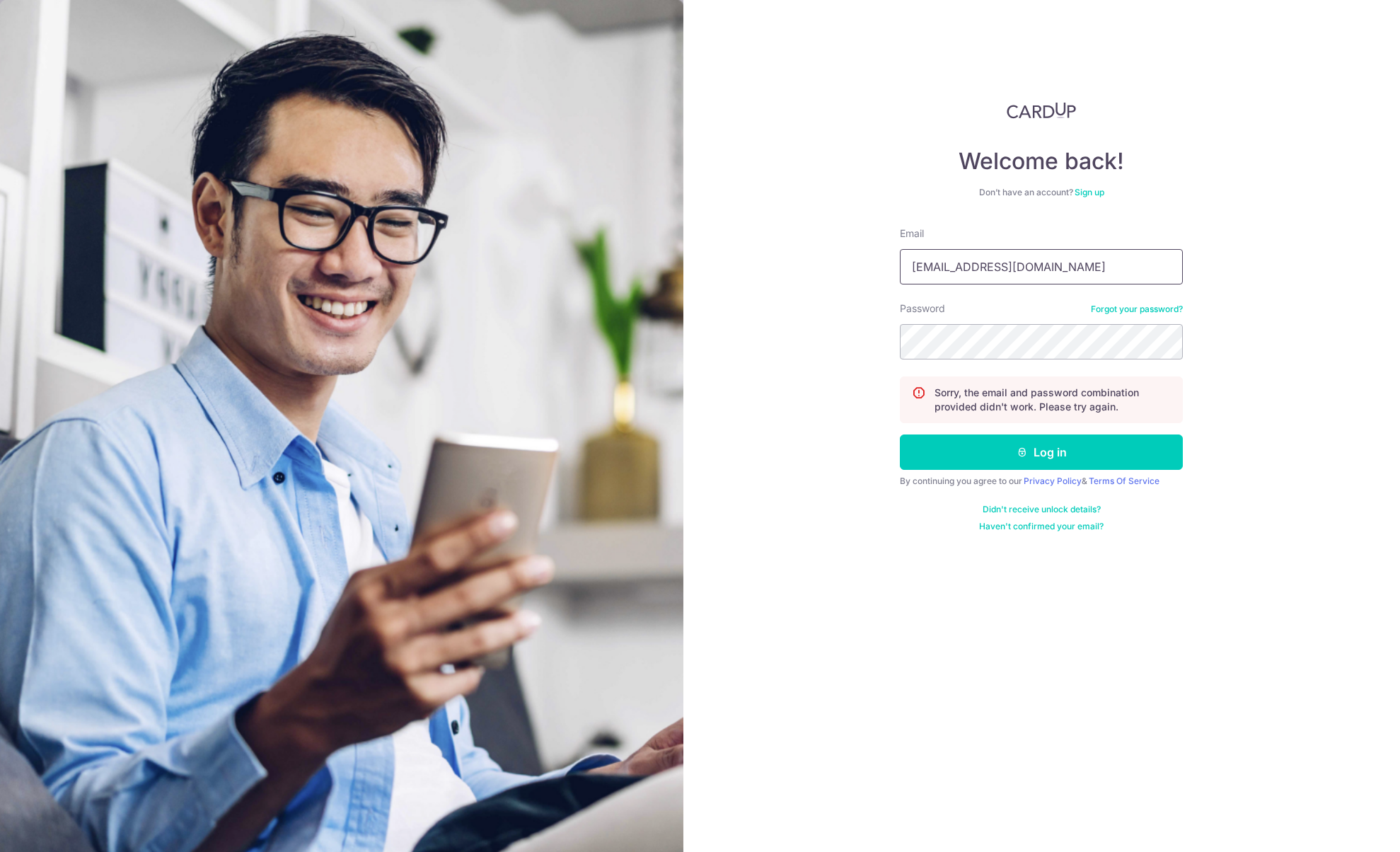
type input "benjaminchristopherboo+2@gmail.com"
click at [1123, 304] on link "Forgot your password?" at bounding box center [1137, 309] width 92 height 11
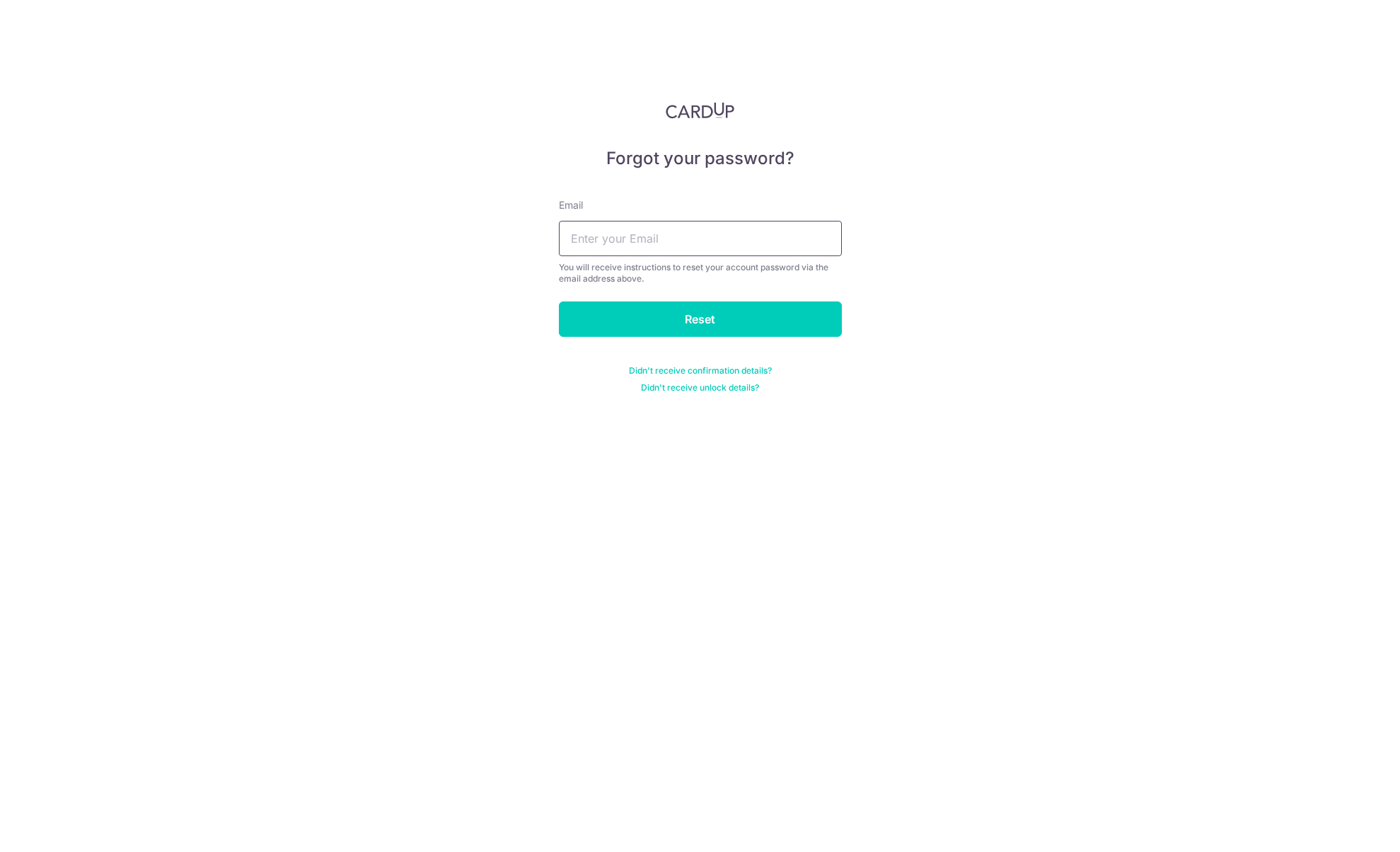
click at [646, 248] on input "text" at bounding box center [700, 238] width 283 height 36
click at [712, 246] on input "benjaminchristopherboo+3@gmail.com" at bounding box center [700, 238] width 283 height 36
type input "benjaminchristopherboo+2@gmail.com"
click at [670, 308] on input "Reset" at bounding box center [700, 319] width 283 height 36
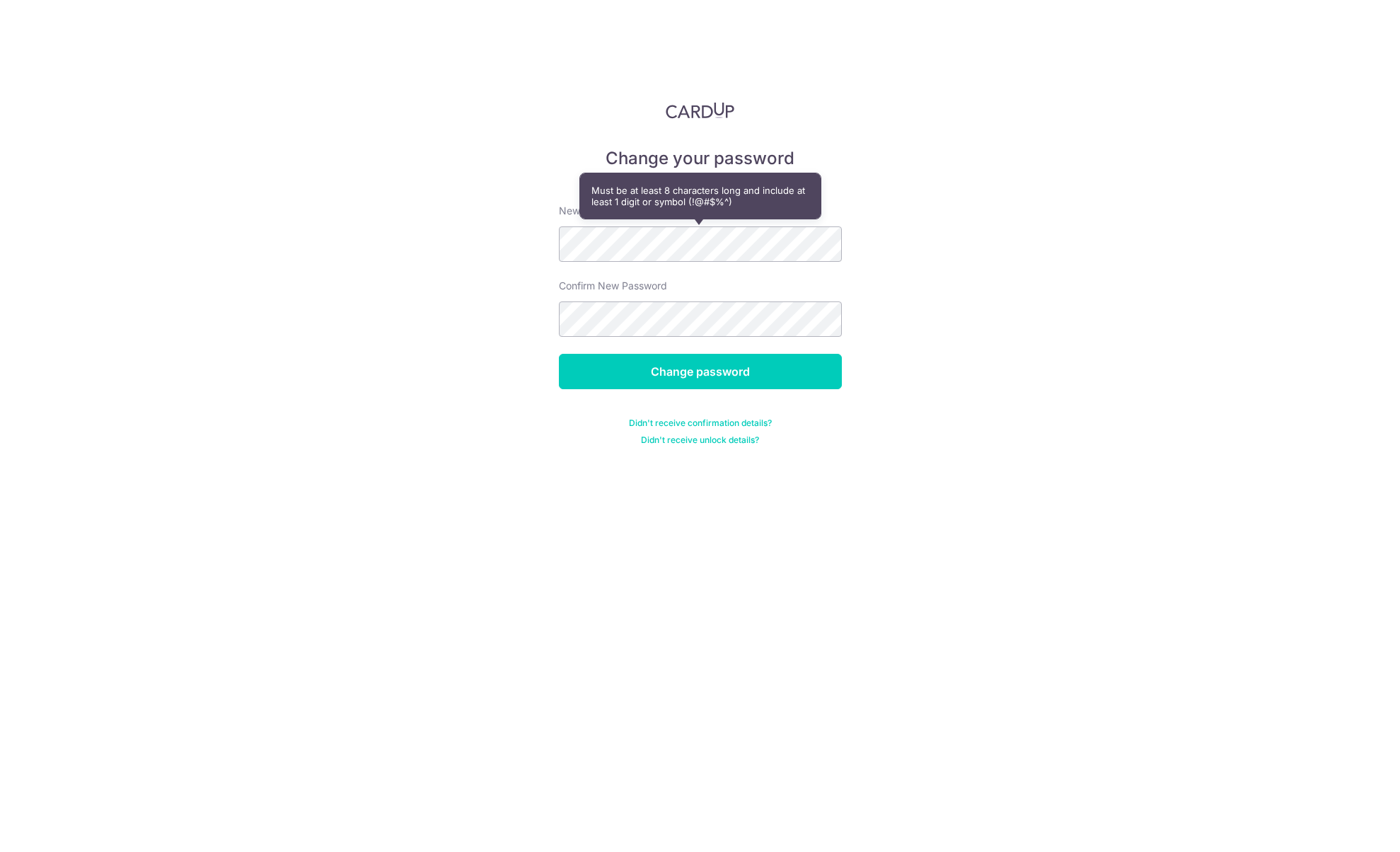
click at [402, 258] on div "Change your password New password Confirm New Password Change password Didn't r…" at bounding box center [700, 426] width 1400 height 852
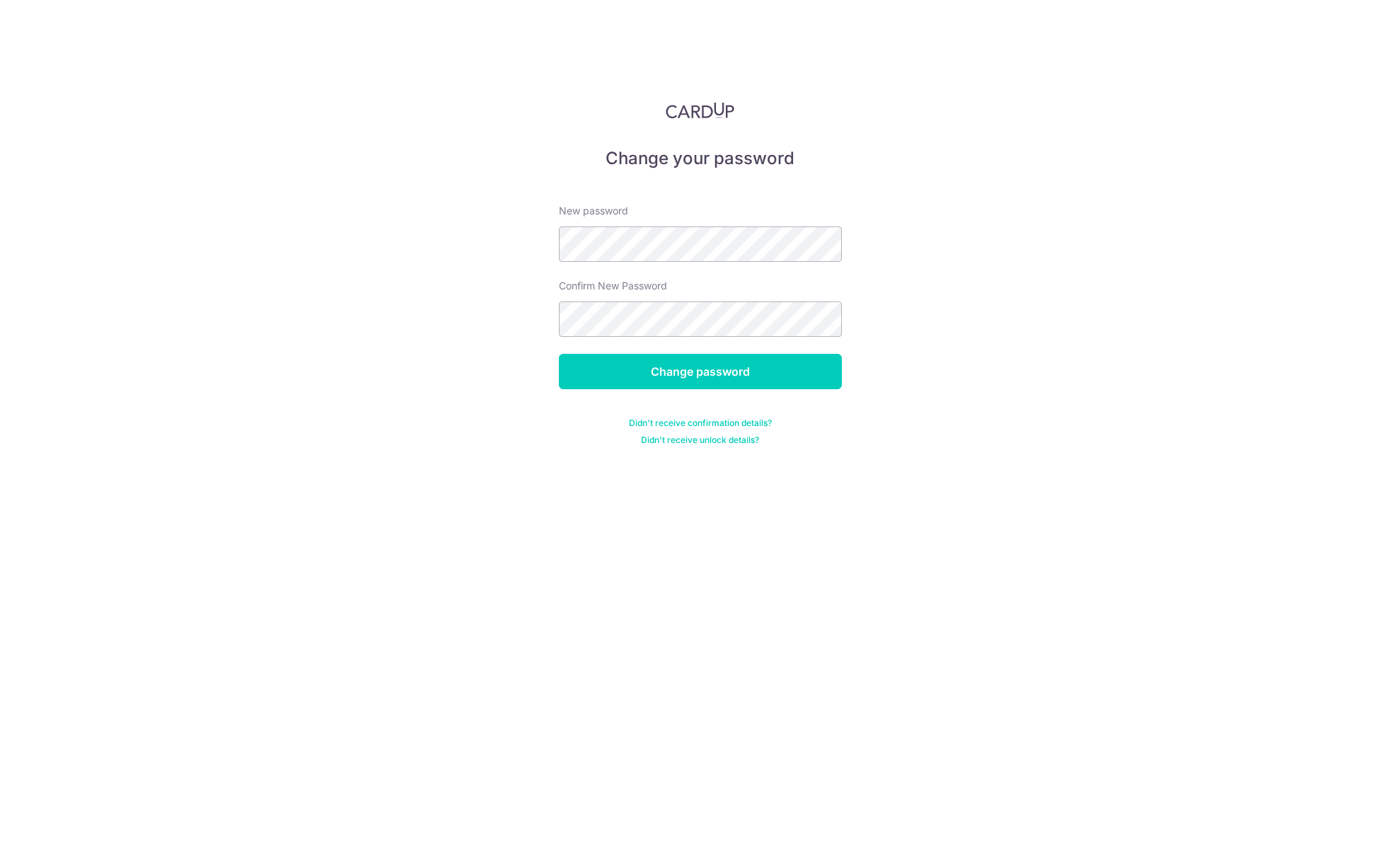
click at [414, 410] on div "Change your password New password Confirm New Password Change password Didn't r…" at bounding box center [700, 426] width 1400 height 852
click at [656, 360] on input "Change password" at bounding box center [700, 371] width 283 height 36
